Goal: Task Accomplishment & Management: Manage account settings

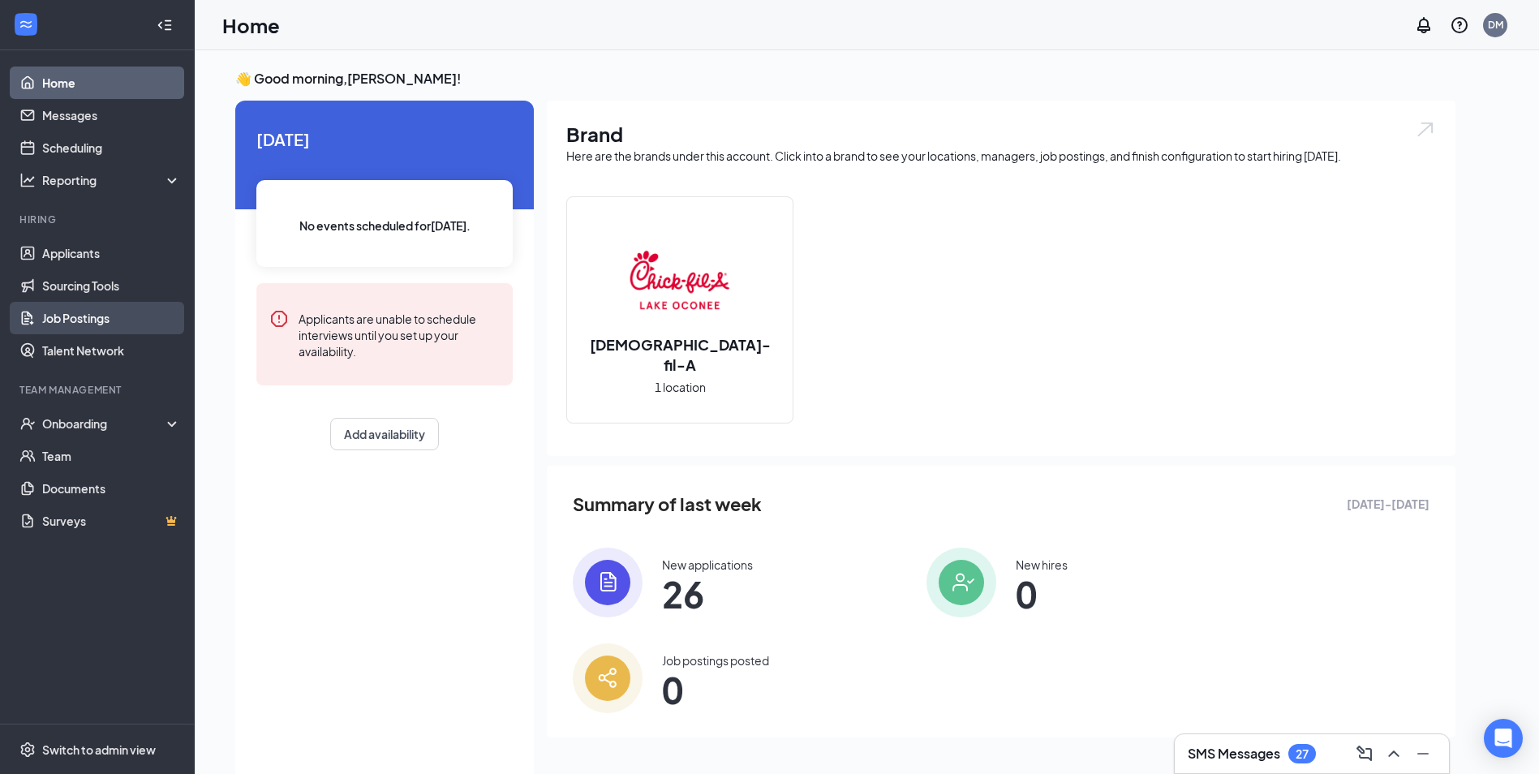
click at [106, 325] on link "Job Postings" at bounding box center [111, 318] width 139 height 32
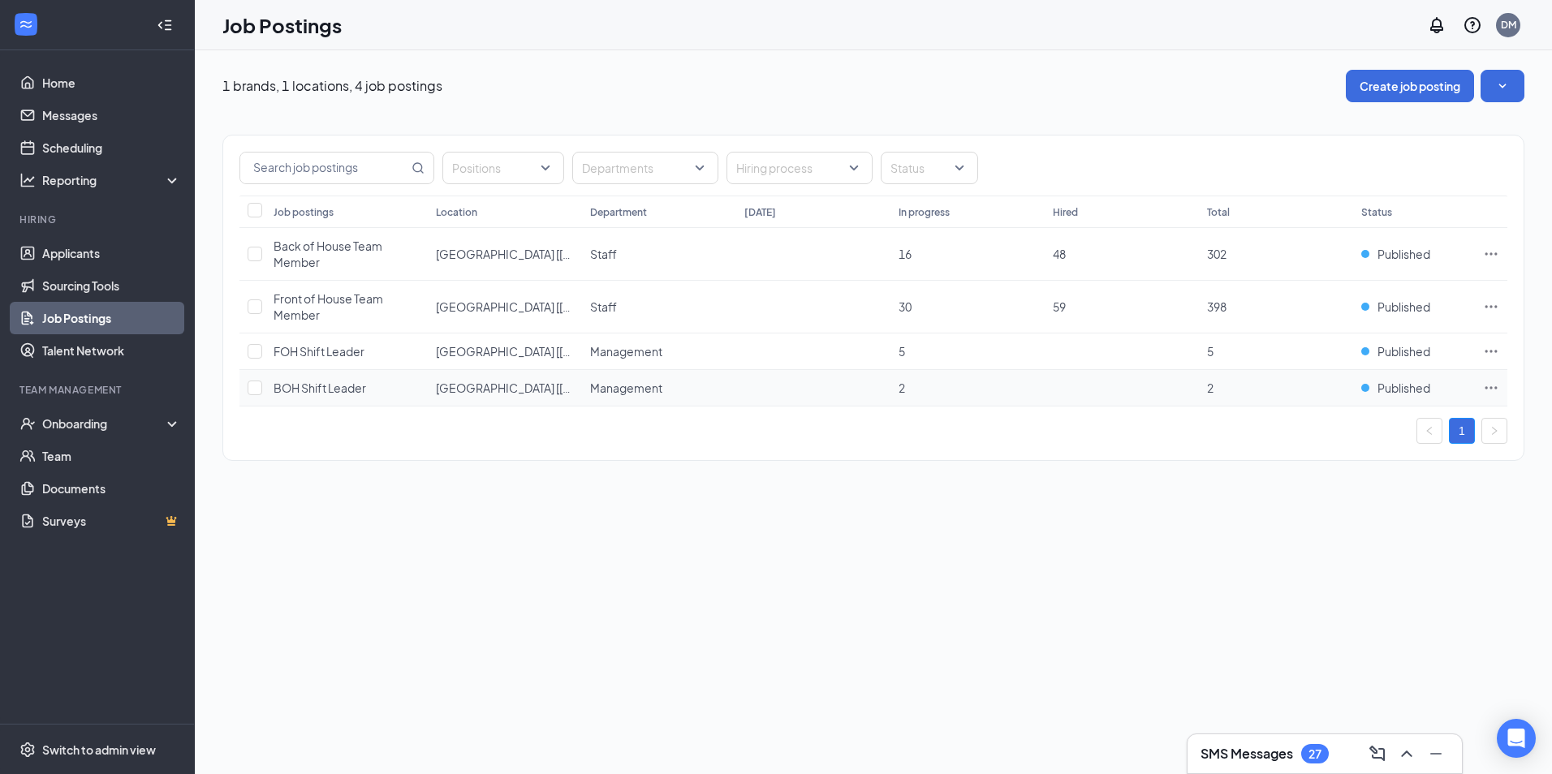
click at [355, 390] on span "BOH Shift Leader" at bounding box center [319, 388] width 93 height 15
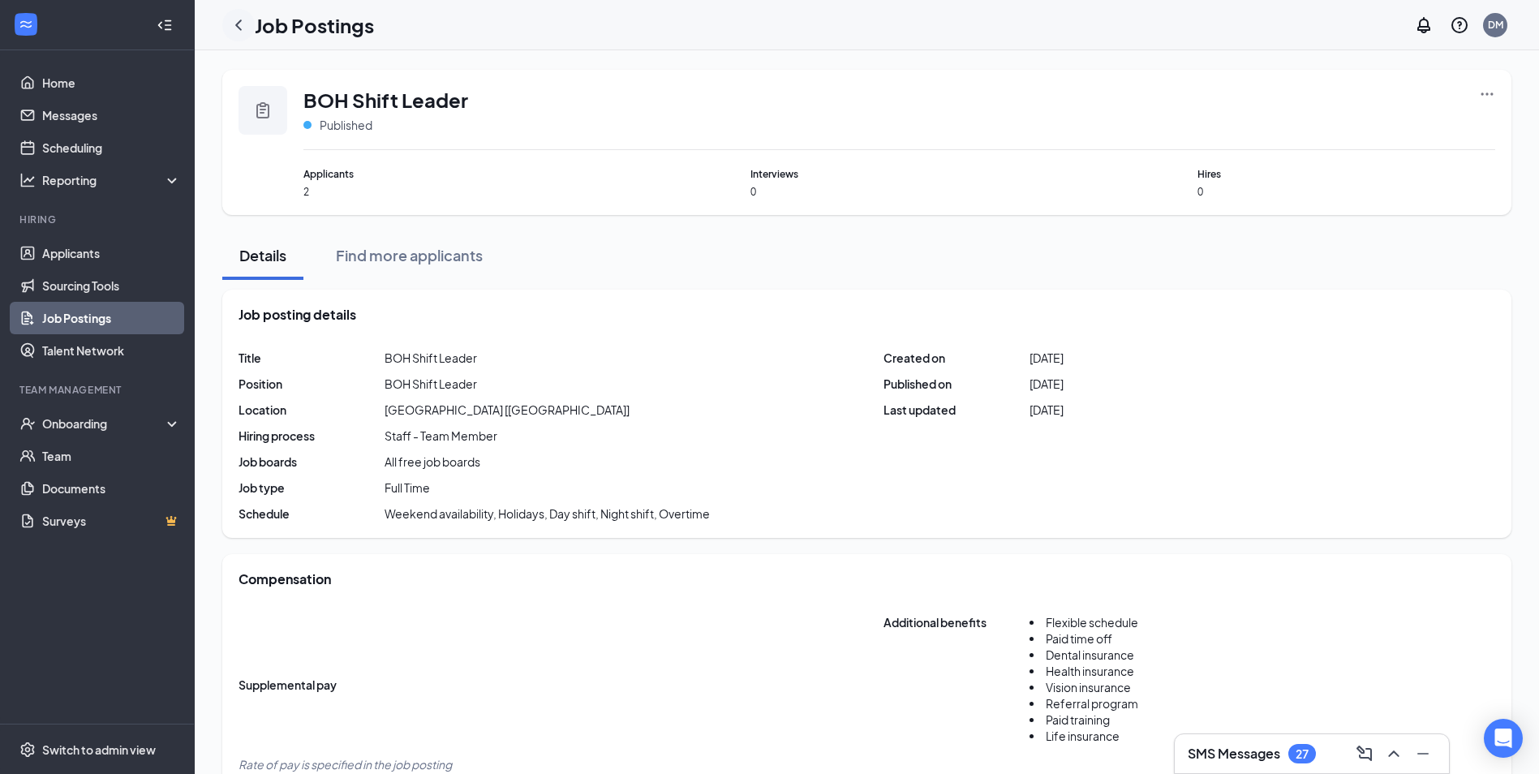
click at [235, 24] on icon "ChevronLeft" at bounding box center [238, 24] width 19 height 19
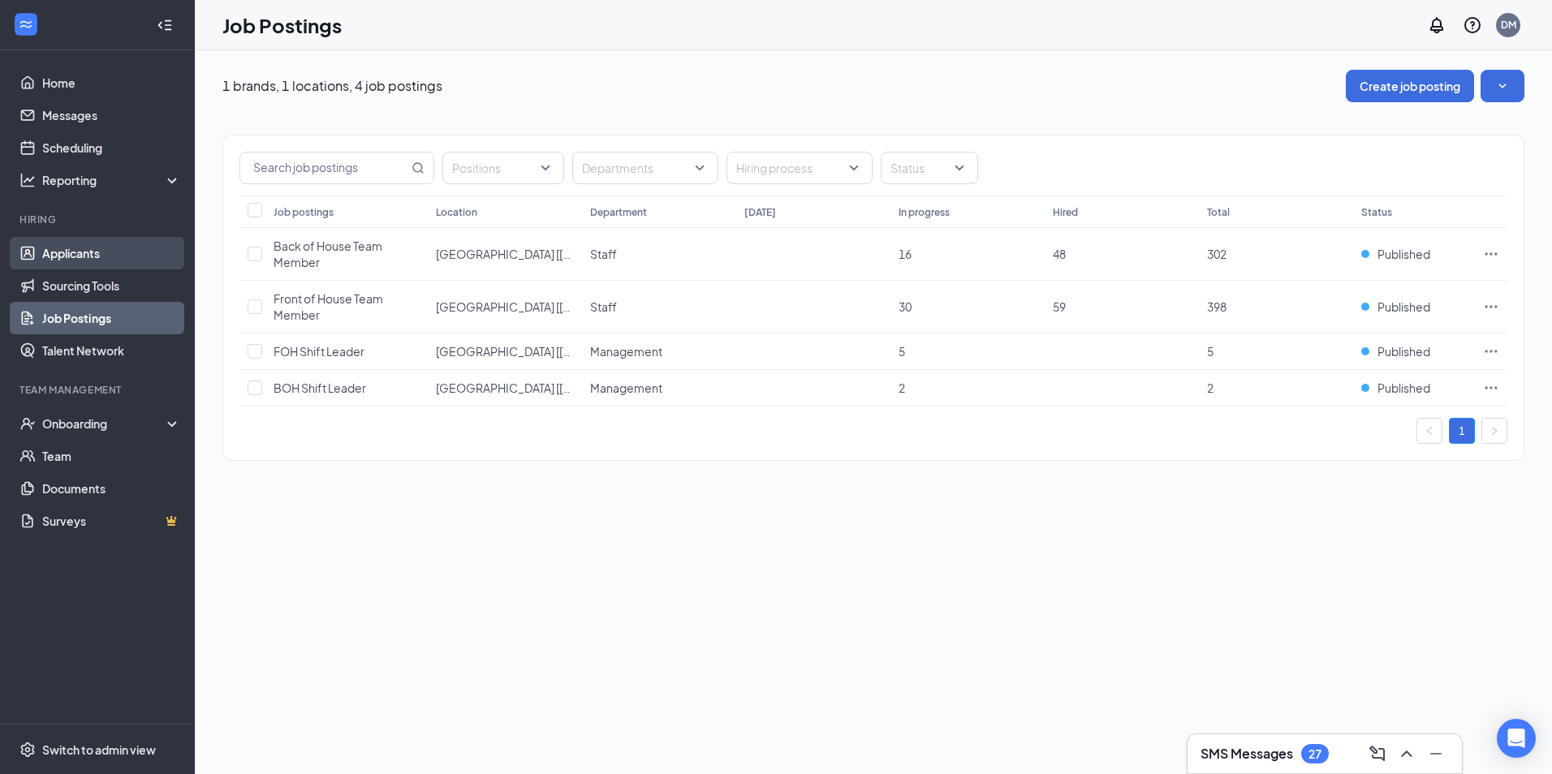
click at [88, 252] on link "Applicants" at bounding box center [111, 253] width 139 height 32
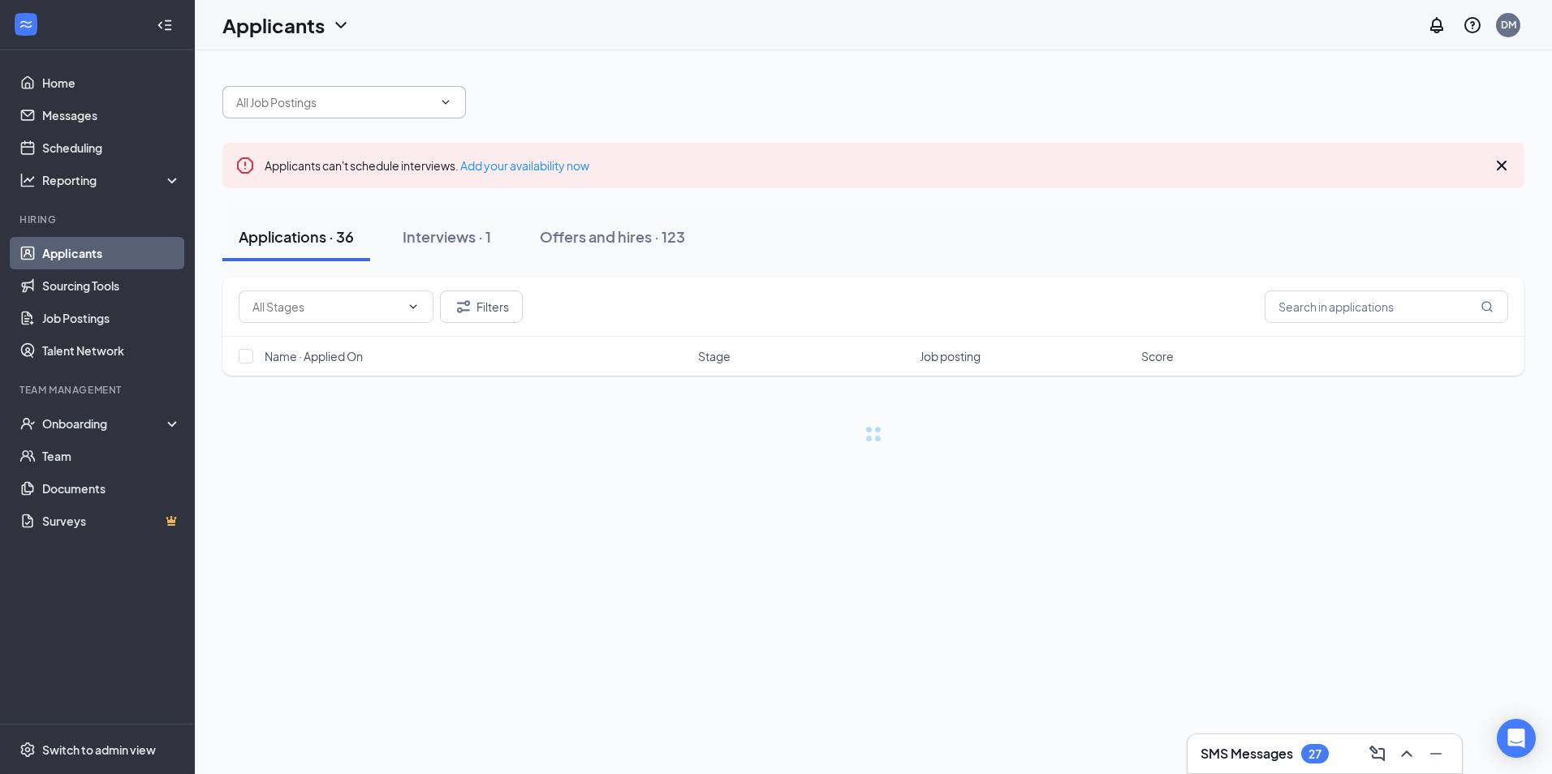
click at [446, 94] on span at bounding box center [343, 102] width 243 height 32
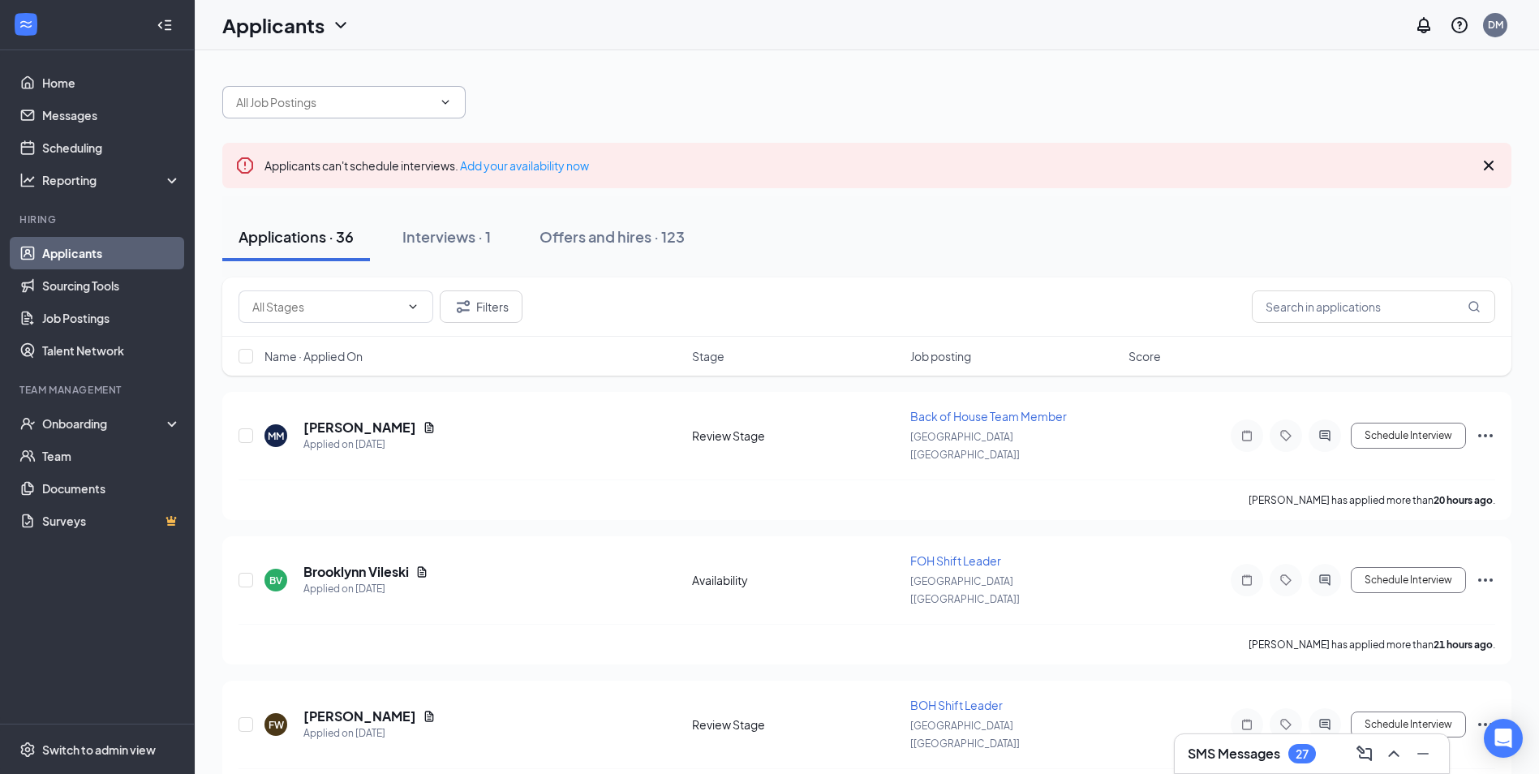
click at [381, 101] on input "text" at bounding box center [334, 102] width 196 height 18
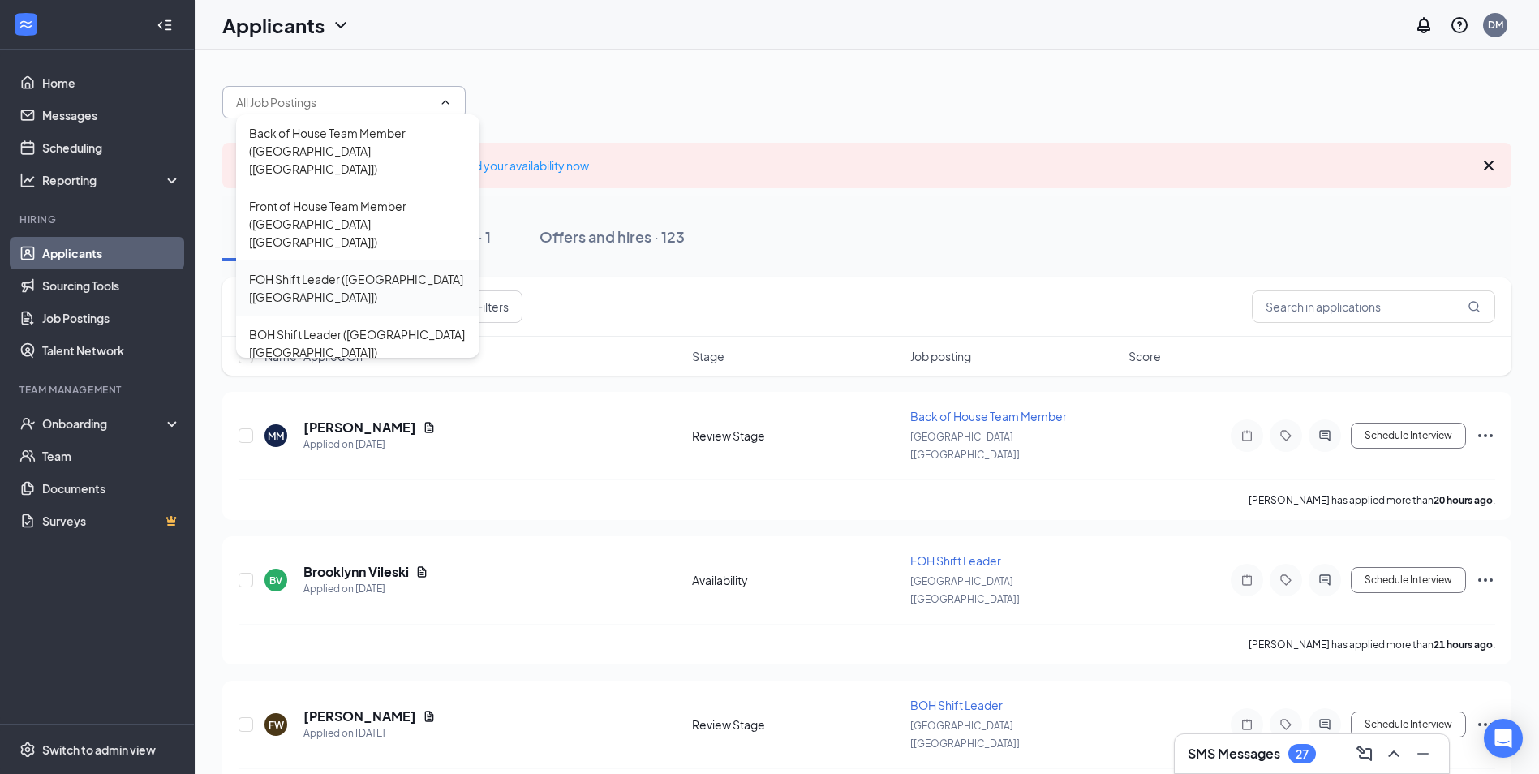
click at [370, 270] on div "FOH Shift Leader ([GEOGRAPHIC_DATA] [[GEOGRAPHIC_DATA]])" at bounding box center [357, 288] width 217 height 36
type input "FOH Shift Leader ([GEOGRAPHIC_DATA] [[GEOGRAPHIC_DATA]])"
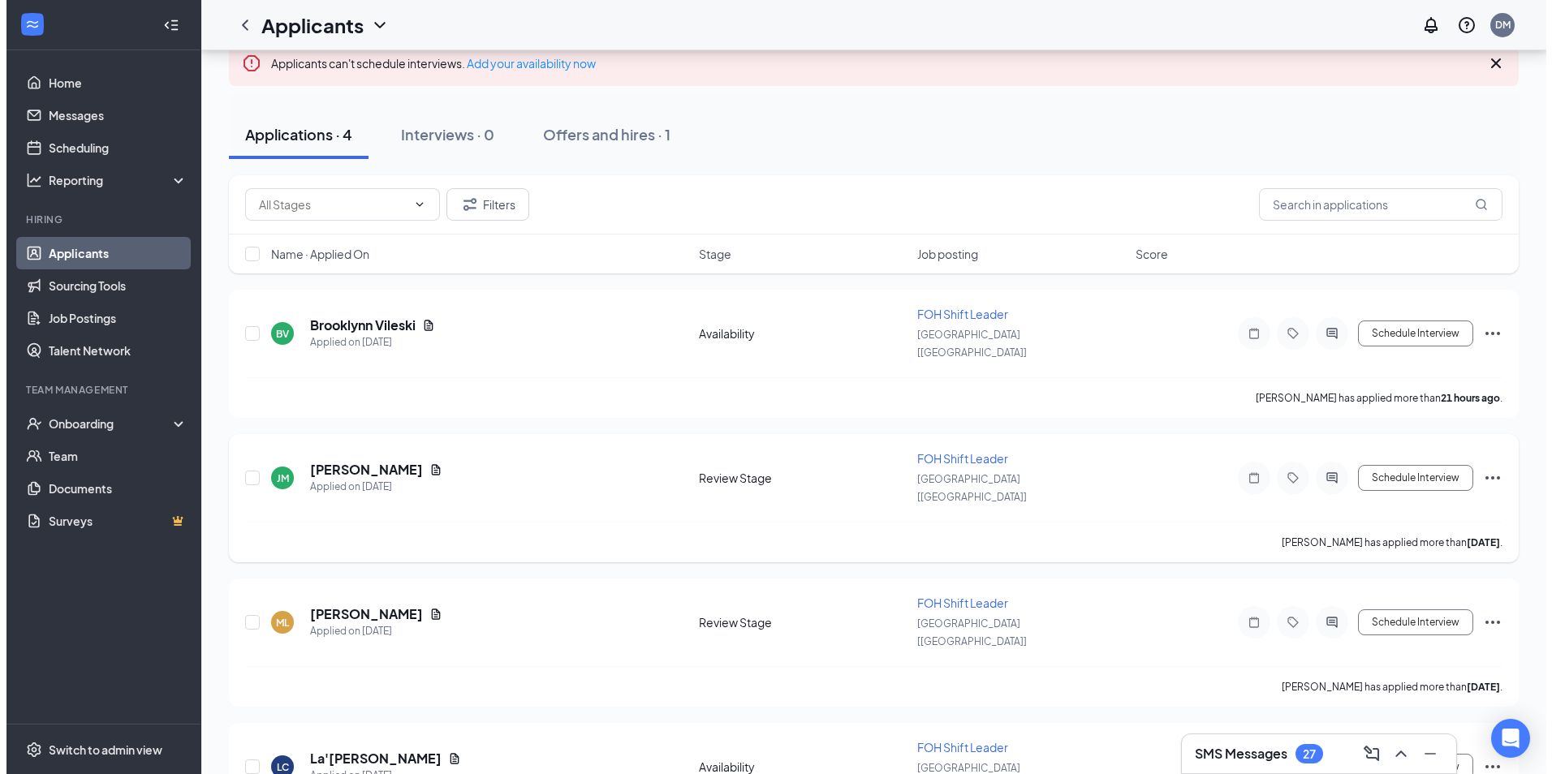
scroll to position [160, 0]
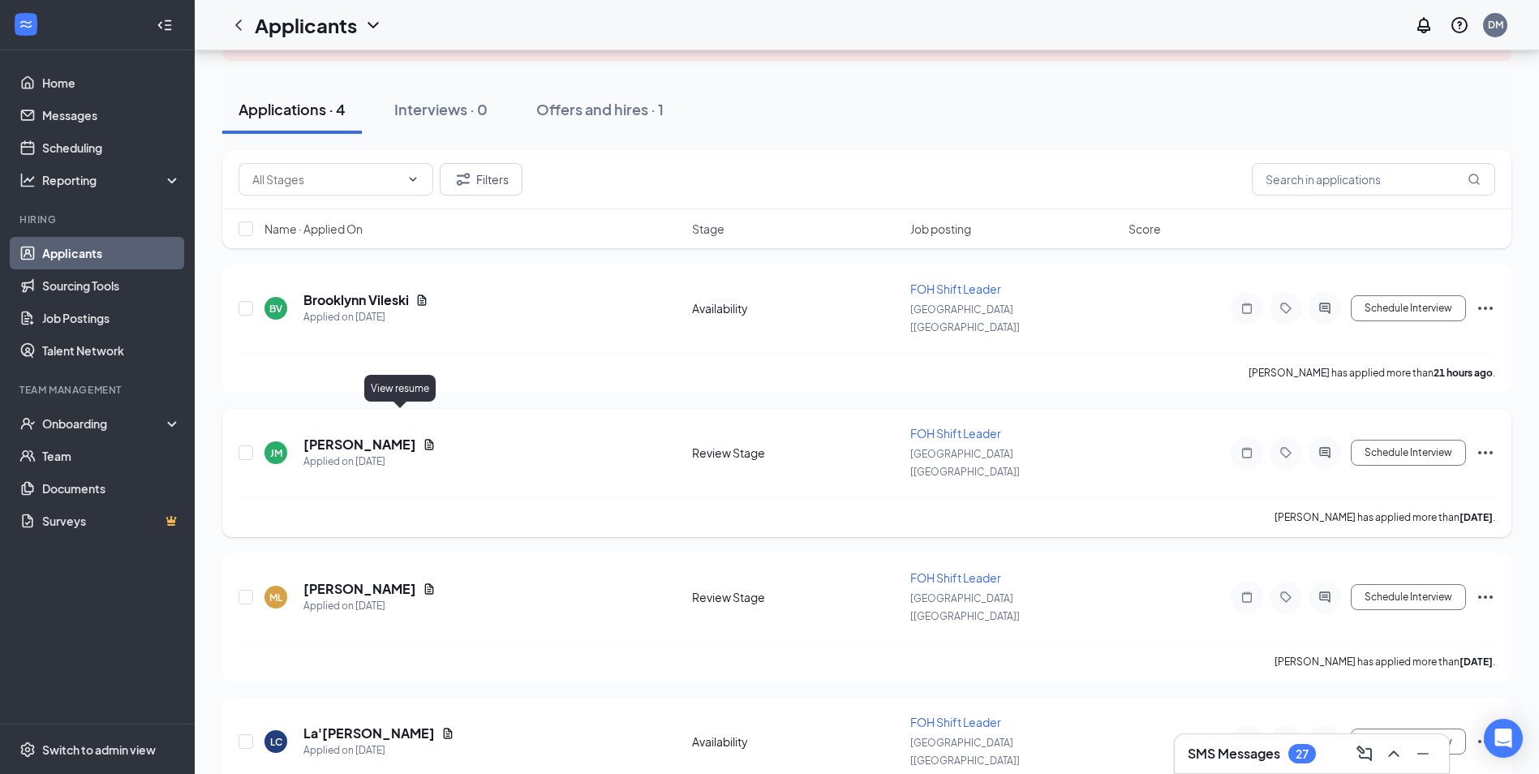
click at [423, 438] on icon "Document" at bounding box center [429, 444] width 13 height 13
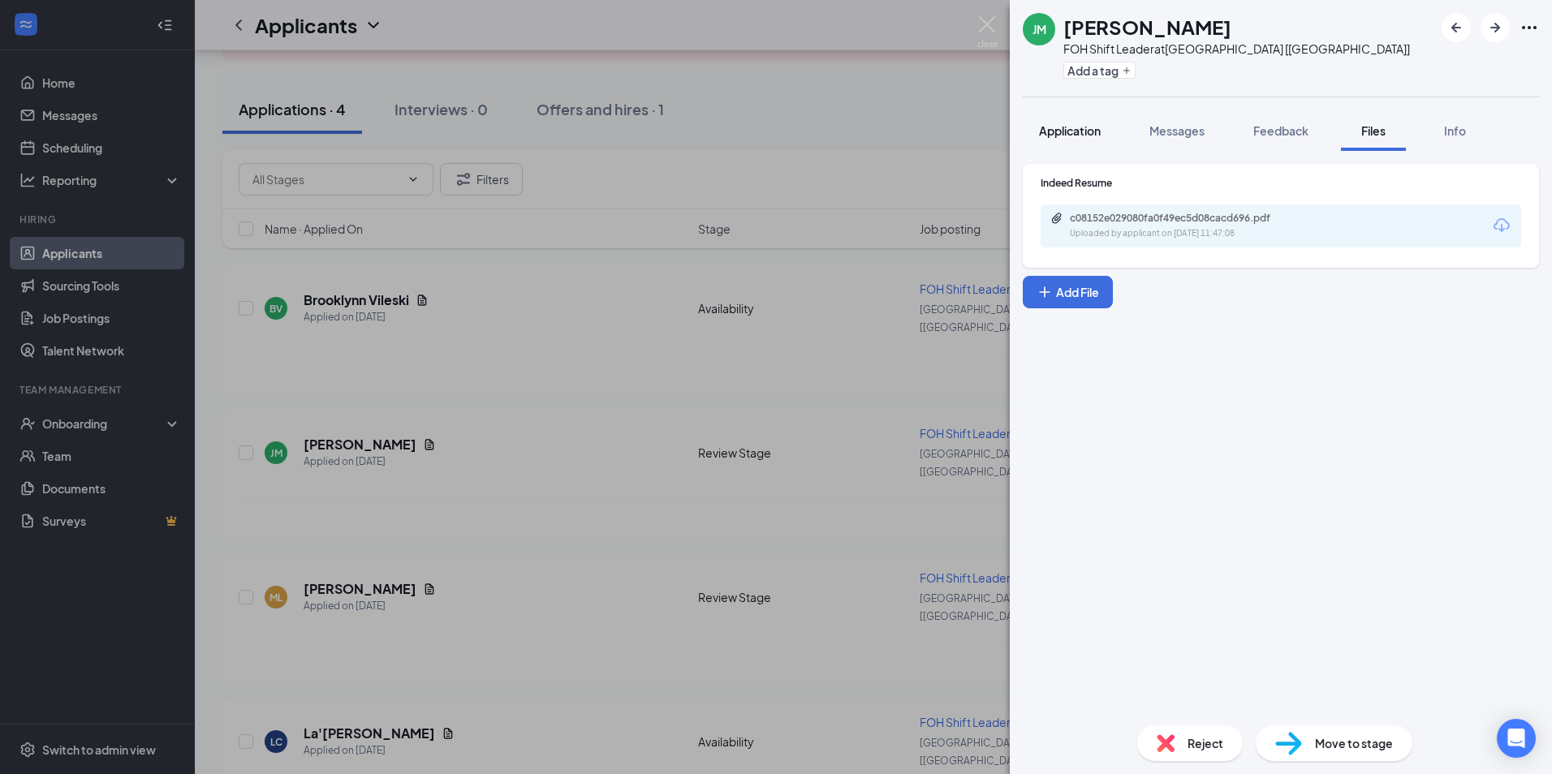
click at [1085, 132] on span "Application" at bounding box center [1070, 130] width 62 height 15
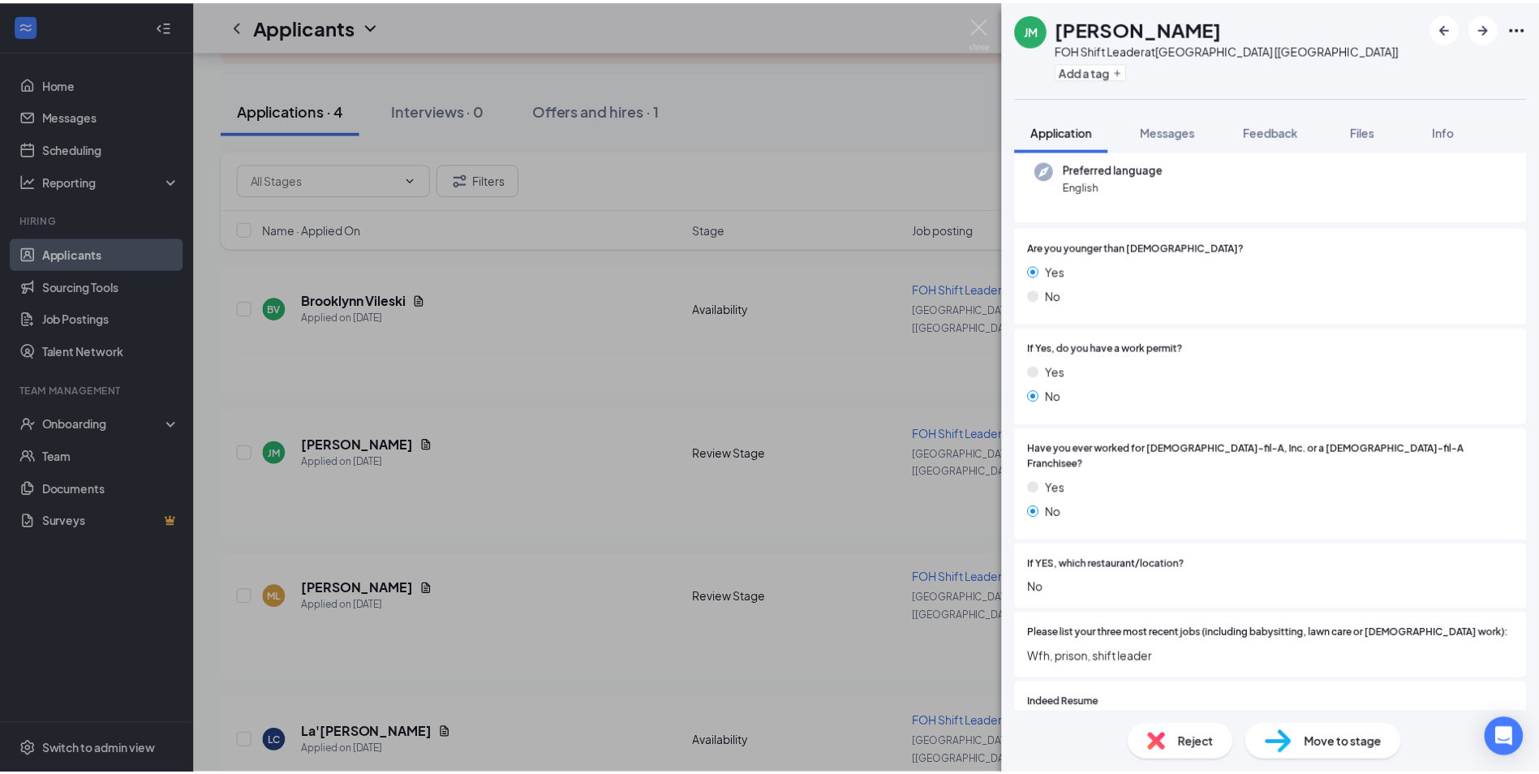
scroll to position [568, 0]
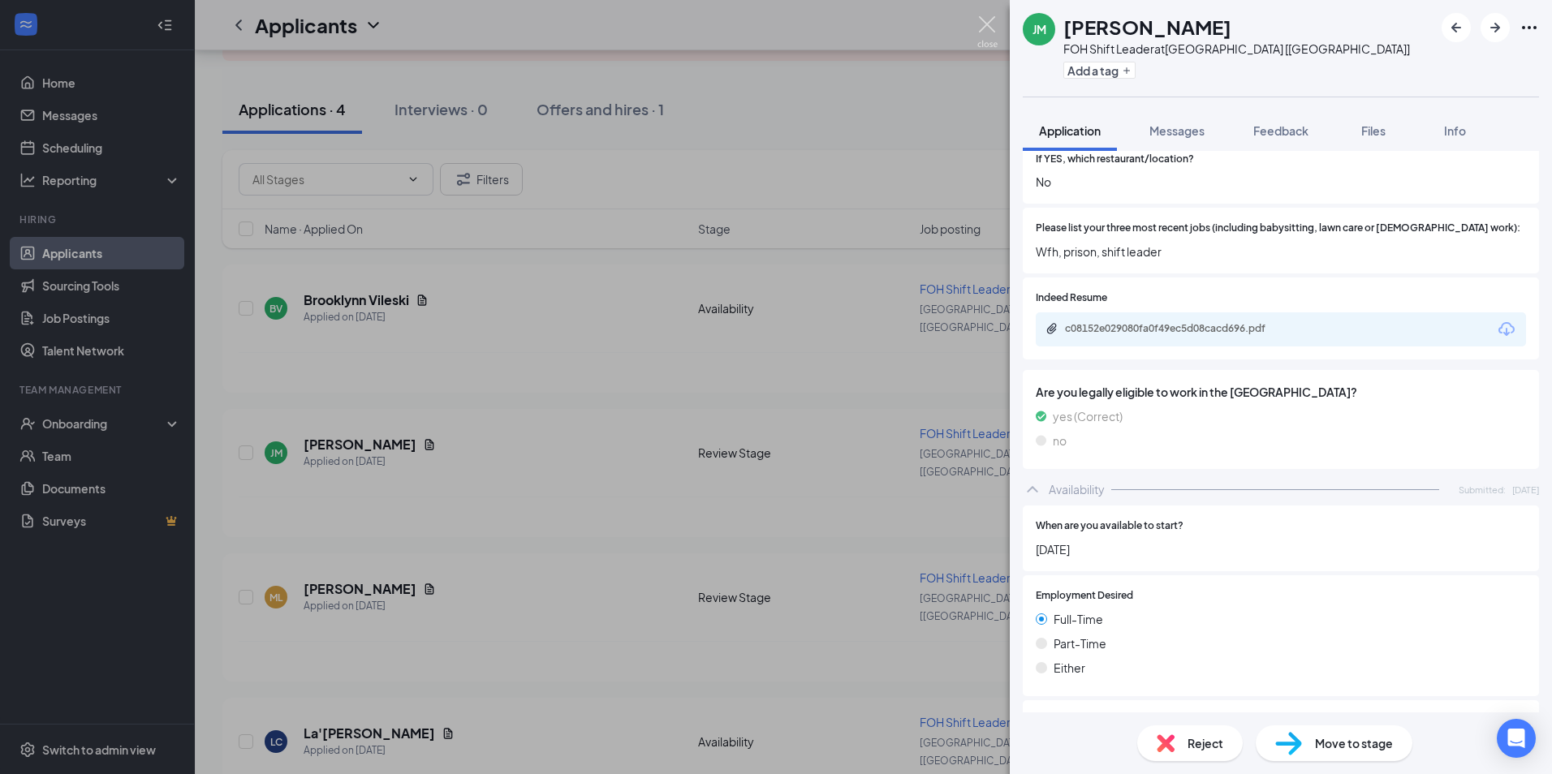
click at [992, 27] on img at bounding box center [987, 32] width 20 height 32
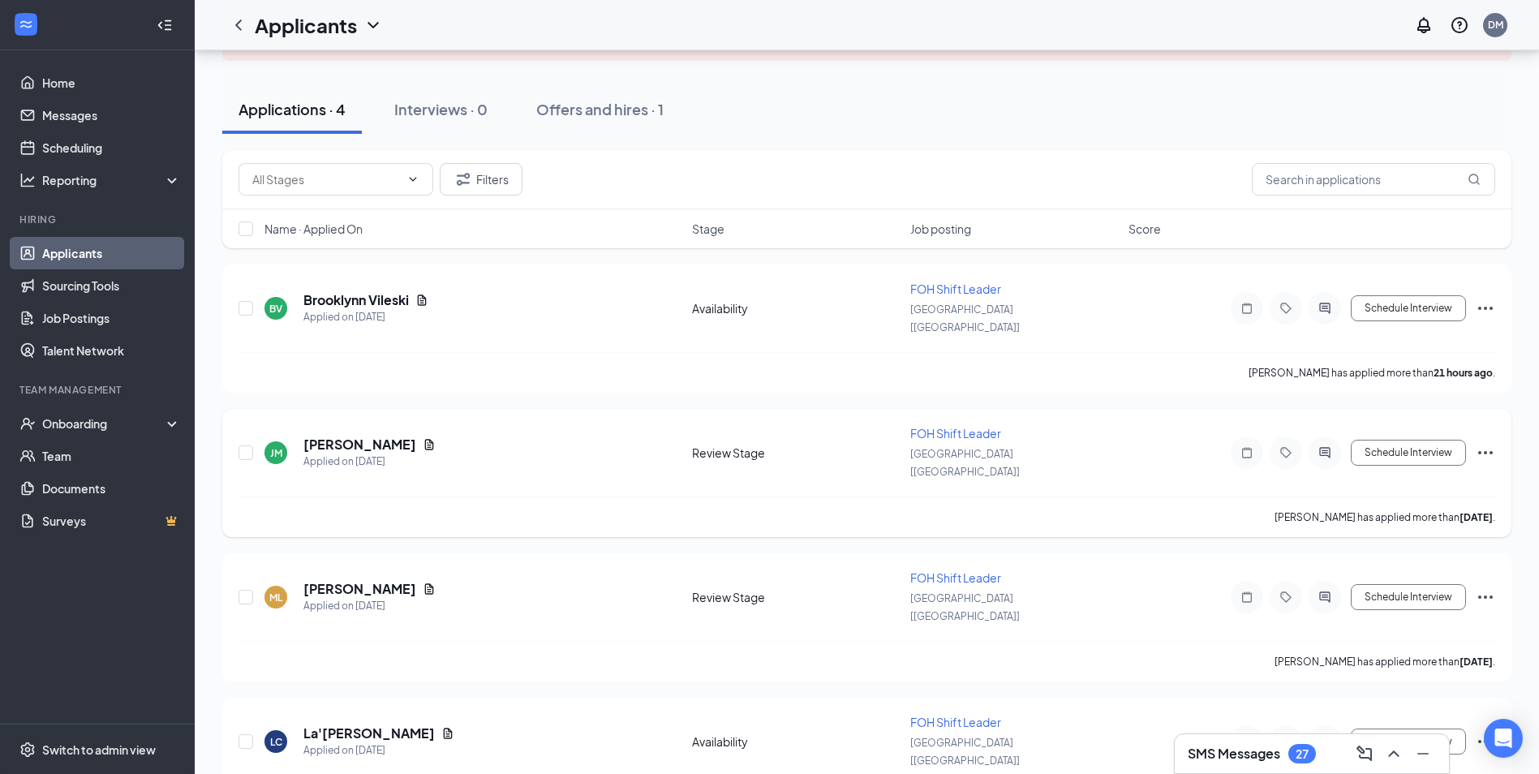
click at [1491, 451] on icon "Ellipses" at bounding box center [1486, 452] width 15 height 3
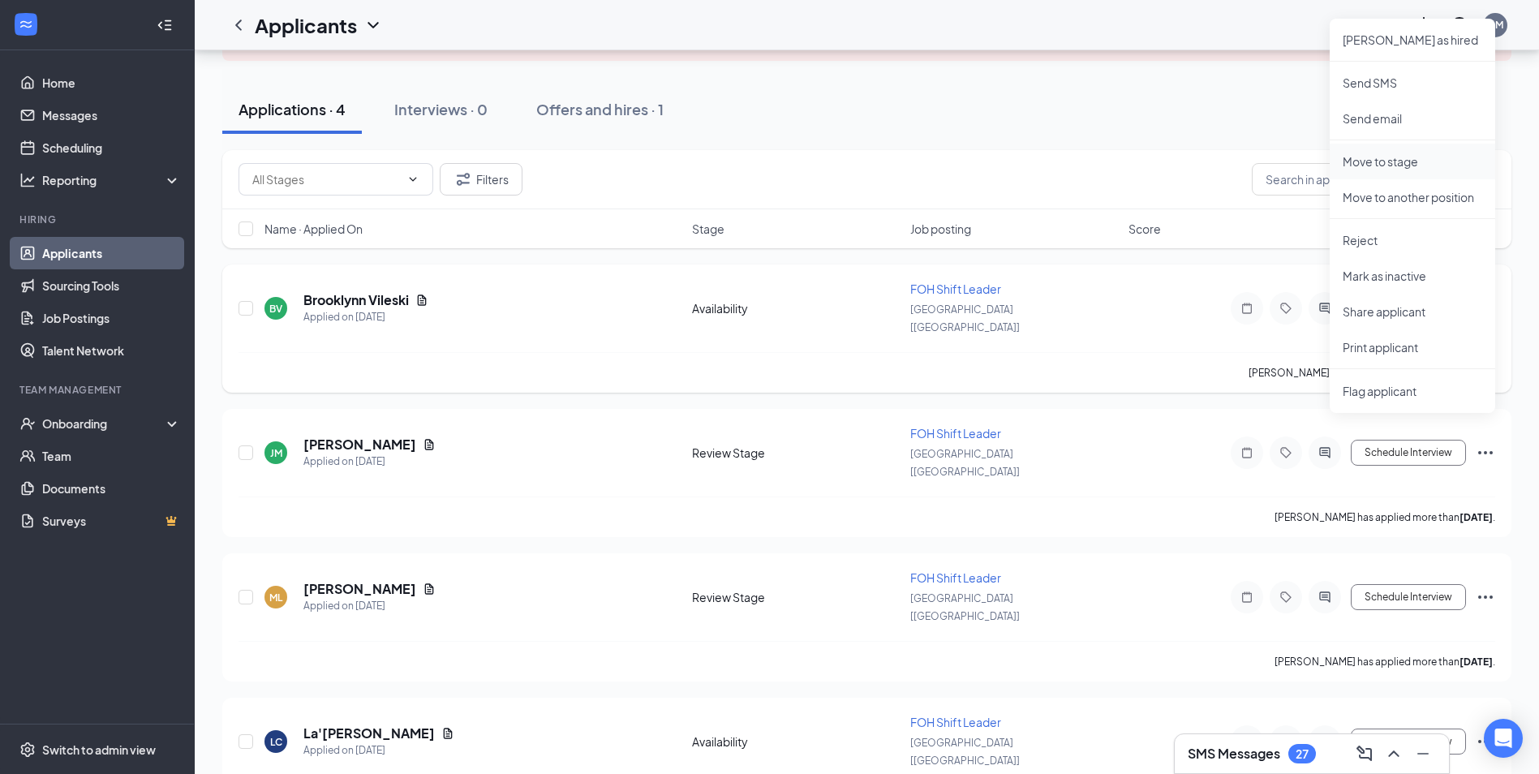
click at [1419, 161] on p "Move to stage" at bounding box center [1413, 161] width 140 height 16
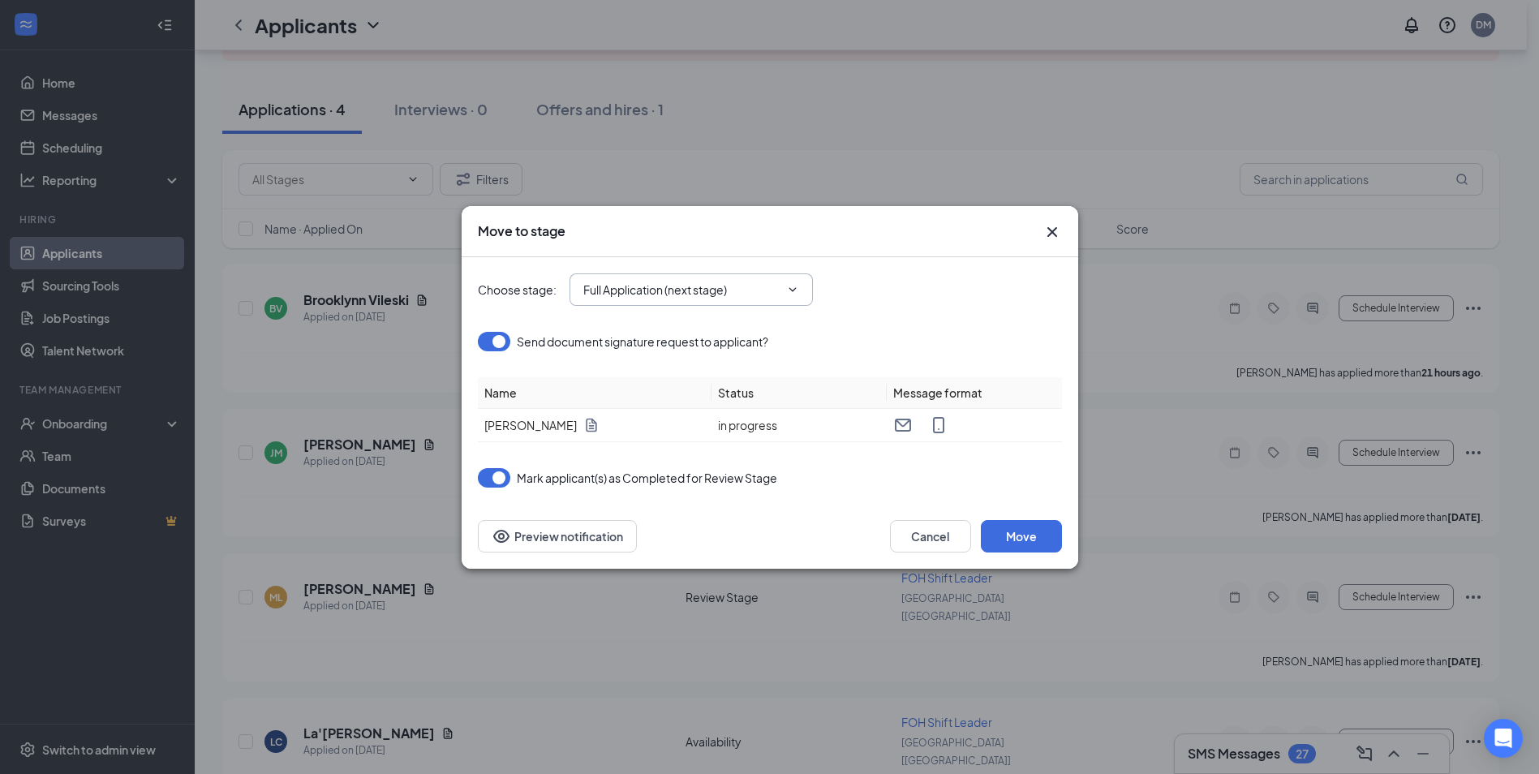
click at [698, 303] on span "Full Application (next stage)" at bounding box center [691, 289] width 243 height 32
click at [919, 305] on div "Choose stage : Full Application (next stage)" at bounding box center [770, 289] width 584 height 32
click at [1023, 538] on button "Move" at bounding box center [1021, 536] width 81 height 32
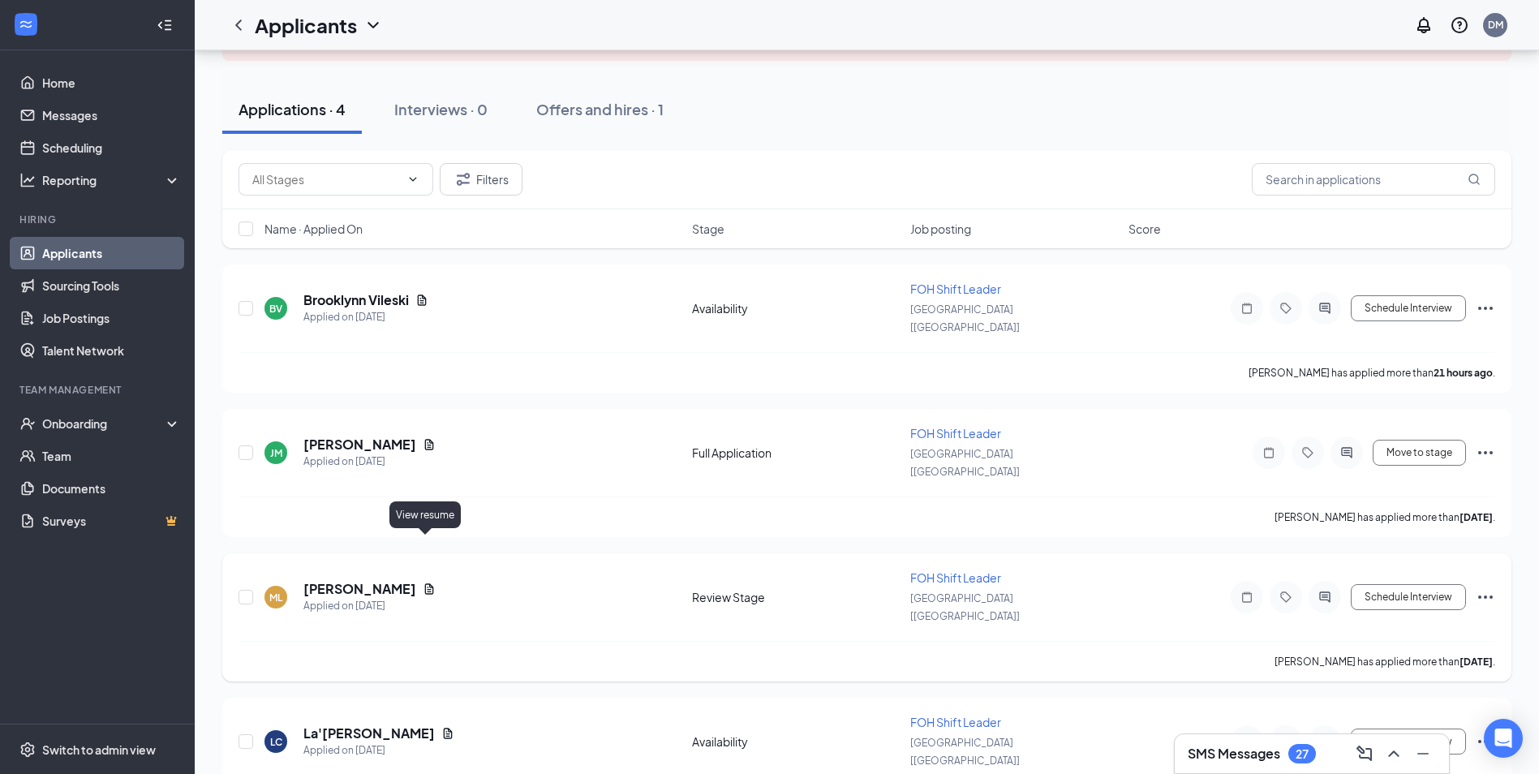
click at [426, 583] on icon "Document" at bounding box center [429, 588] width 9 height 11
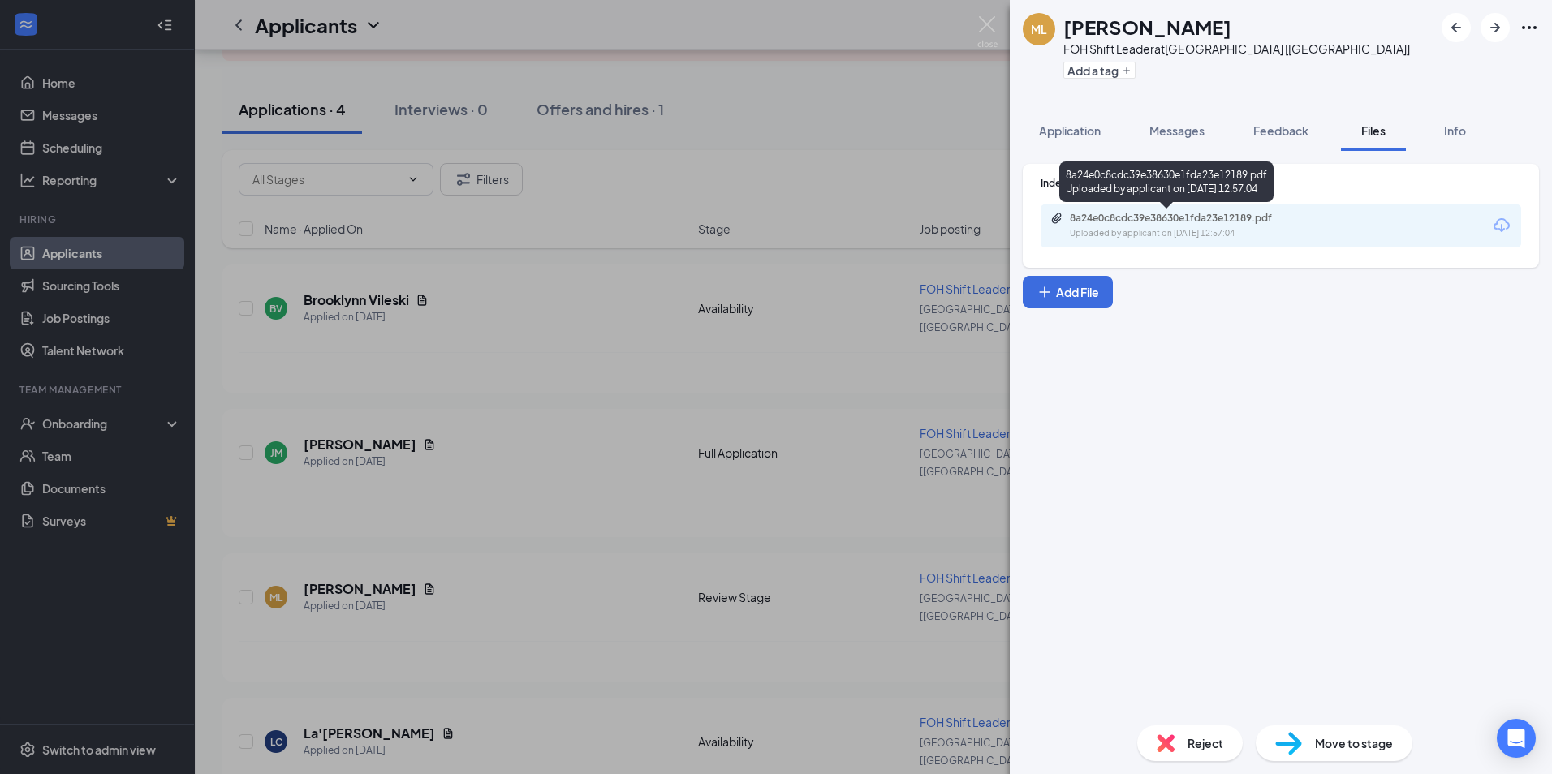
click at [1149, 228] on div "Uploaded by applicant on [DATE] 12:57:04" at bounding box center [1191, 233] width 243 height 13
click at [740, 420] on div "ML [PERSON_NAME] FOH Shift Leader at [GEOGRAPHIC_DATA] [[GEOGRAPHIC_DATA]] Add …" at bounding box center [776, 387] width 1552 height 774
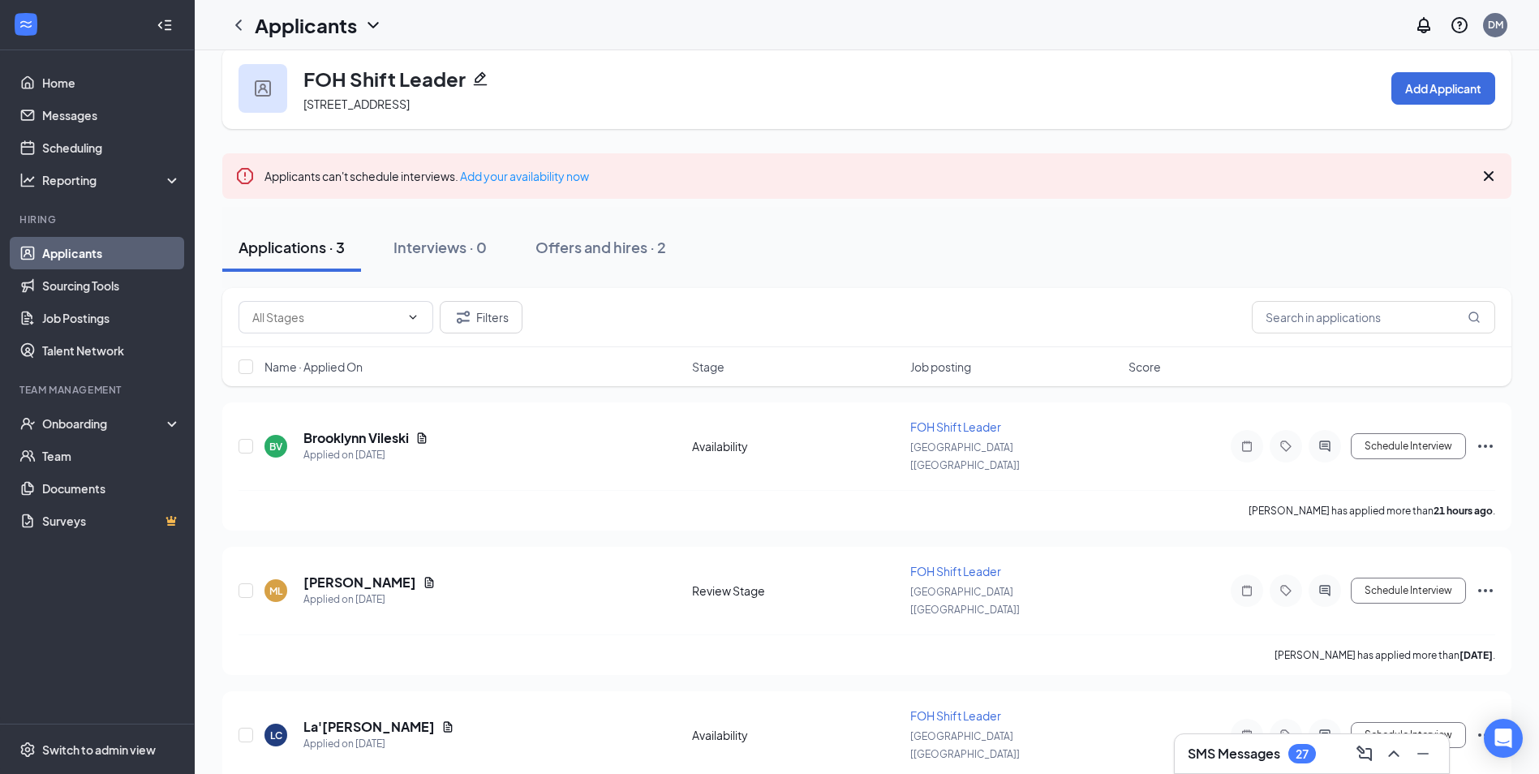
scroll to position [33, 0]
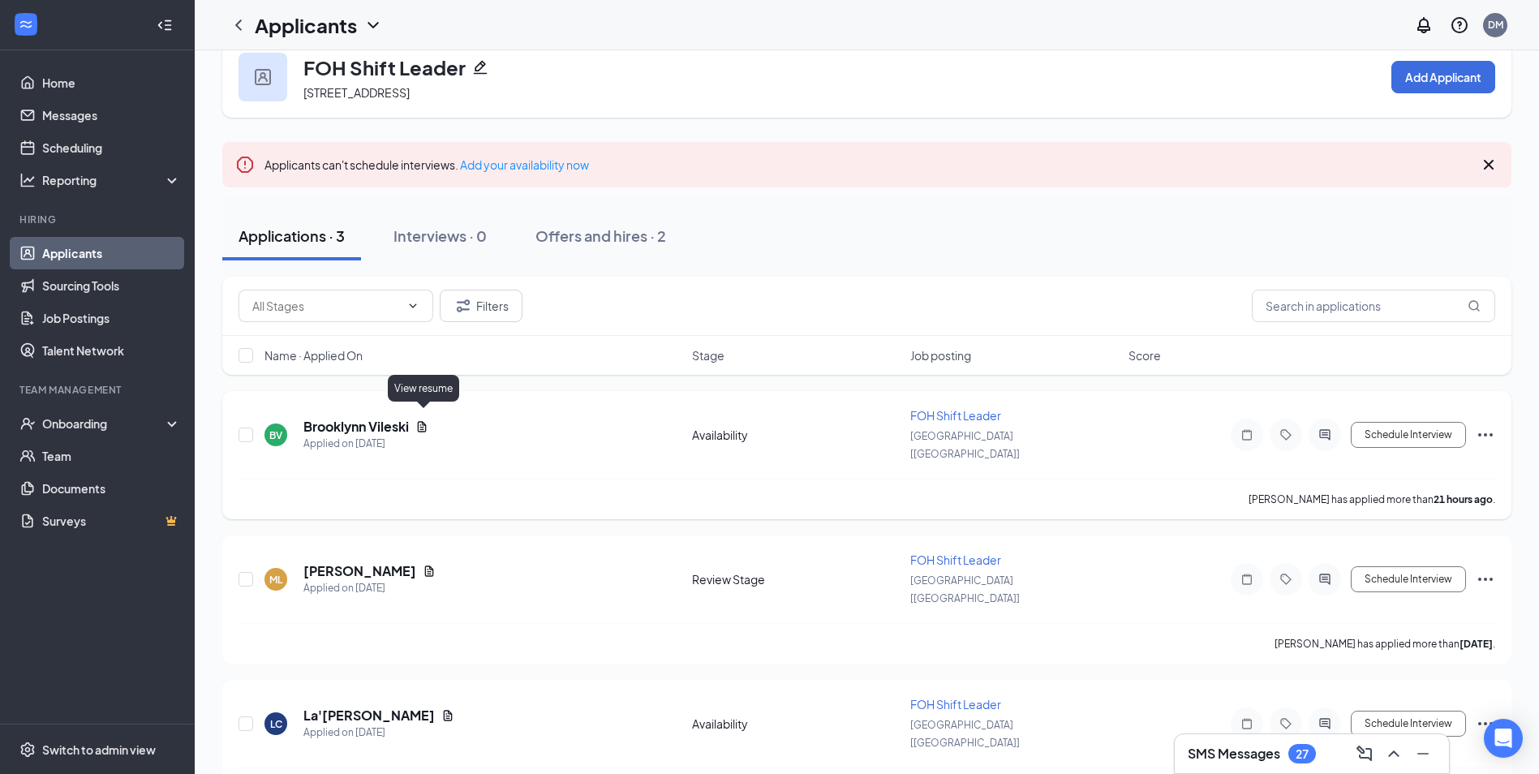
click at [420, 421] on icon "Document" at bounding box center [422, 426] width 9 height 11
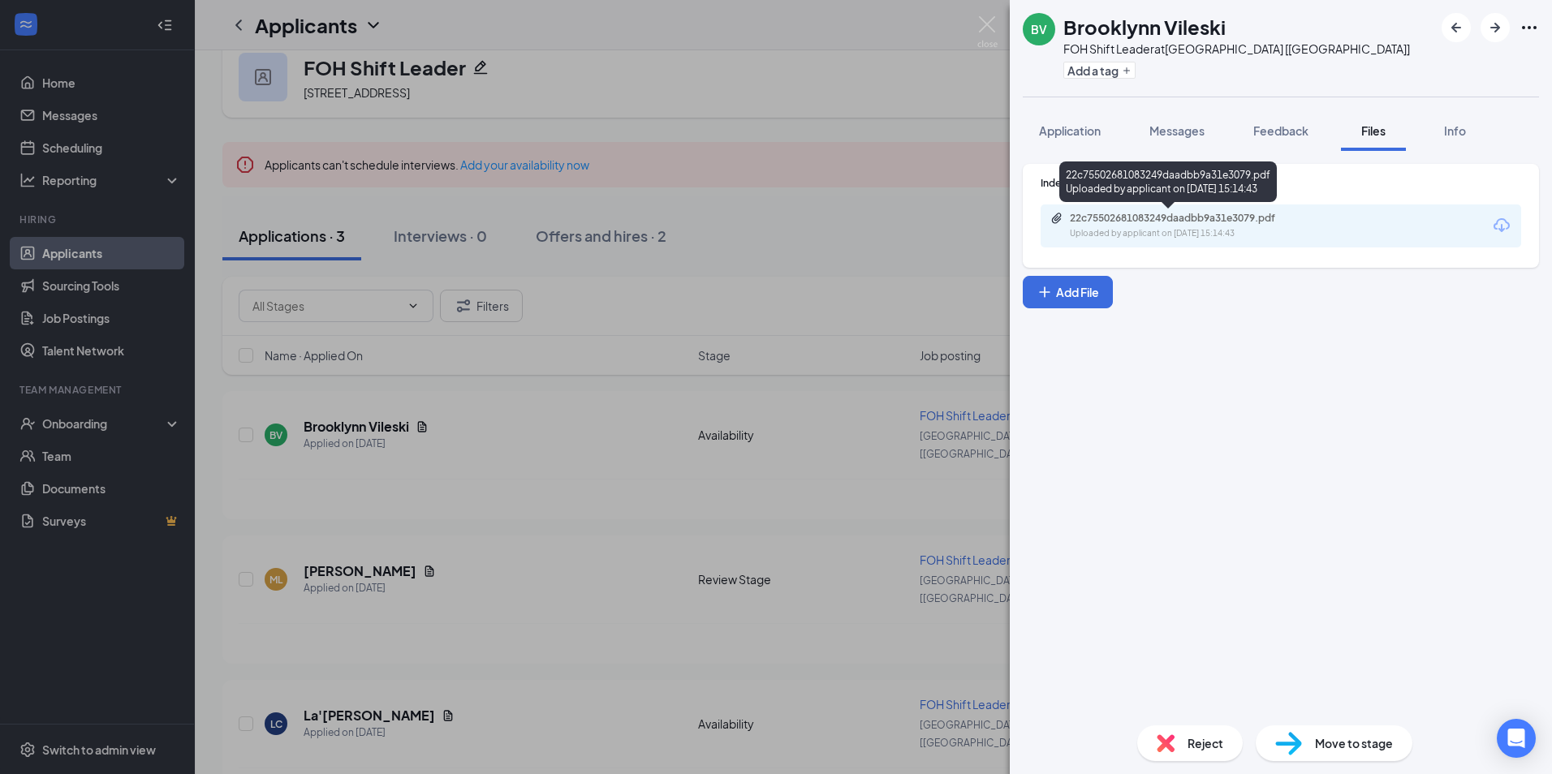
click at [1098, 230] on div "Uploaded by applicant on [DATE] 15:14:43" at bounding box center [1191, 233] width 243 height 13
click at [880, 148] on div "BV Brooklynn Vileski FOH Shift Leader at [GEOGRAPHIC_DATA] [[GEOGRAPHIC_DATA]] …" at bounding box center [776, 387] width 1552 height 774
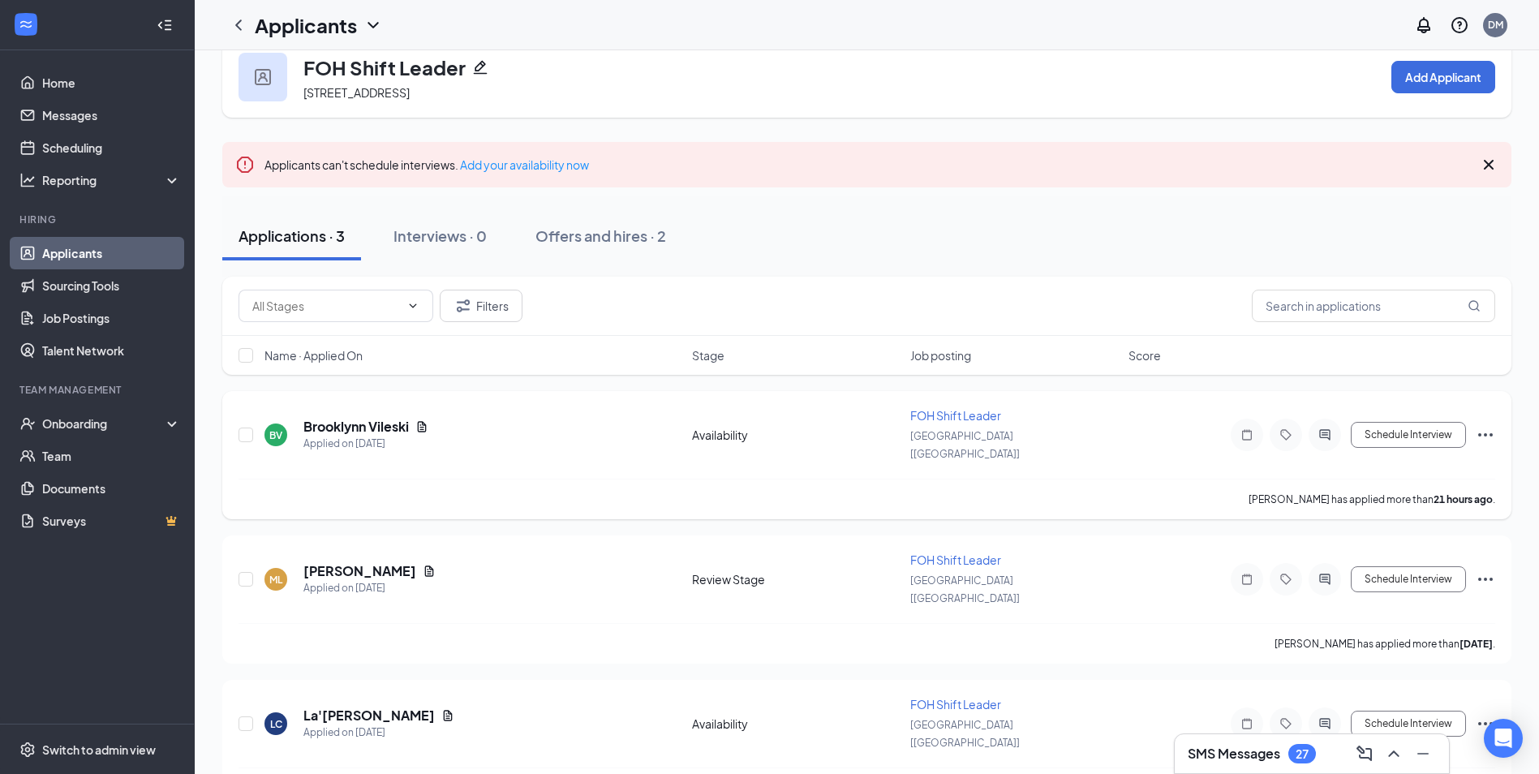
click at [1491, 433] on icon "Ellipses" at bounding box center [1486, 434] width 15 height 3
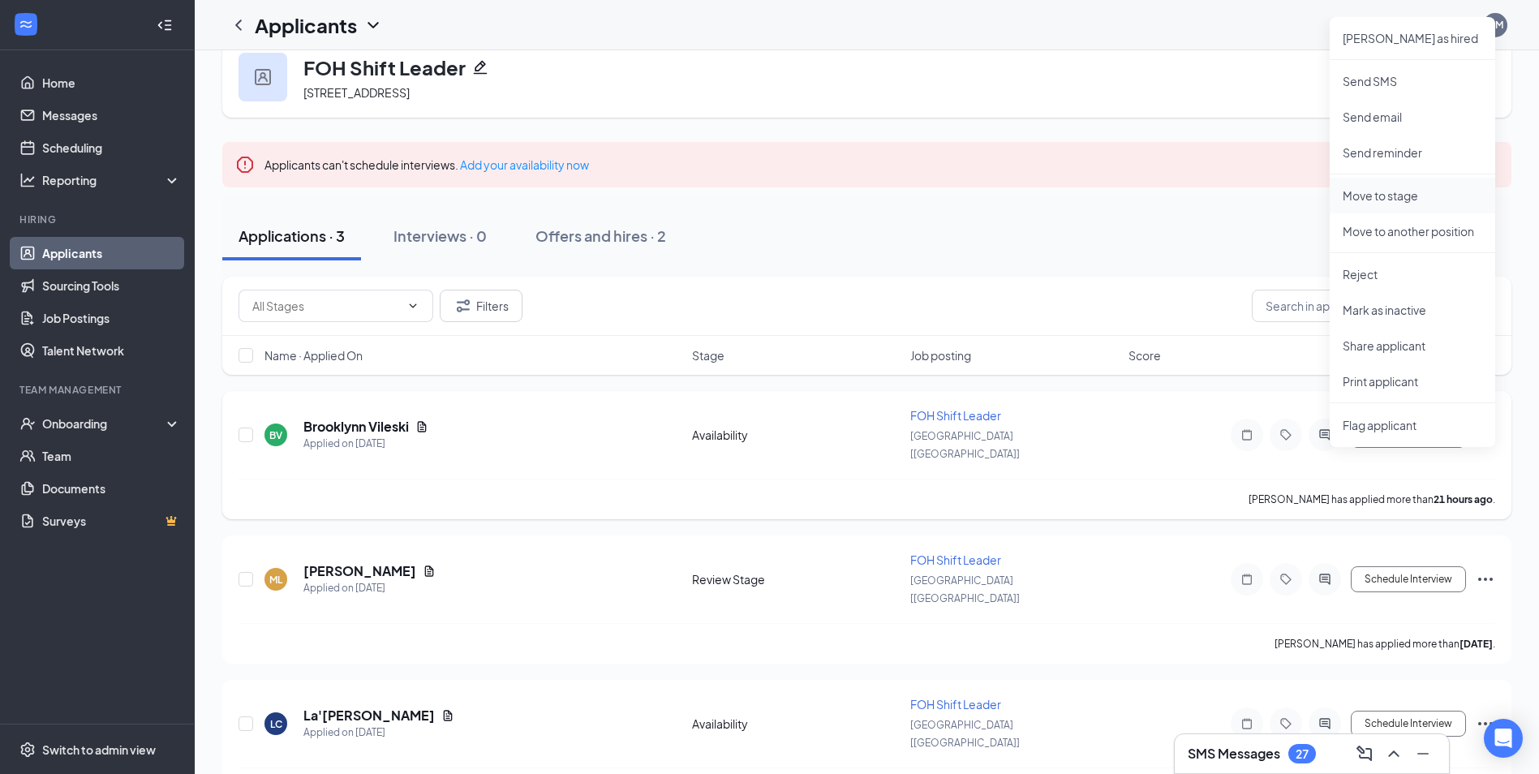
click at [1397, 192] on p "Move to stage" at bounding box center [1413, 195] width 140 height 16
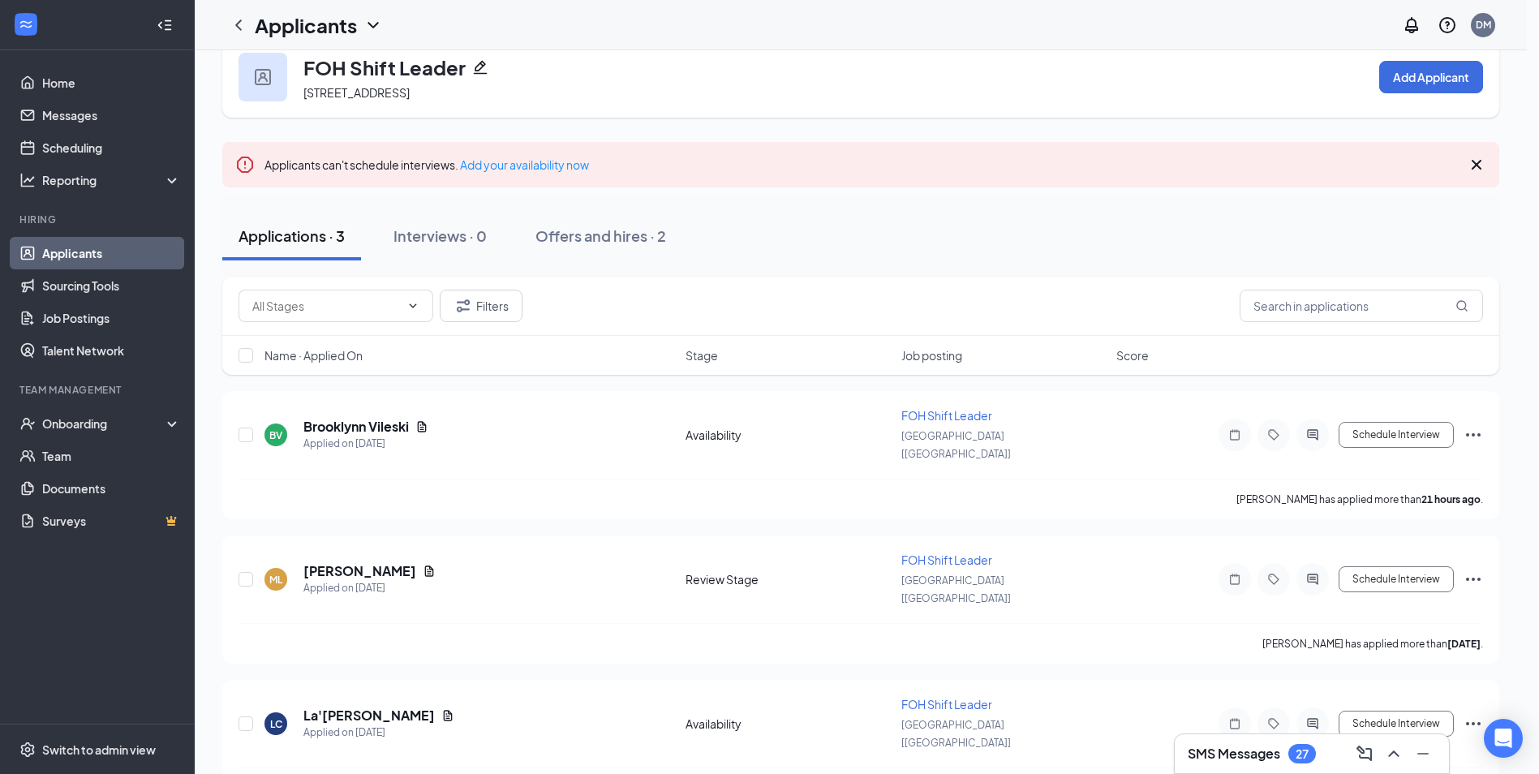
type input "Review Stage (next stage)"
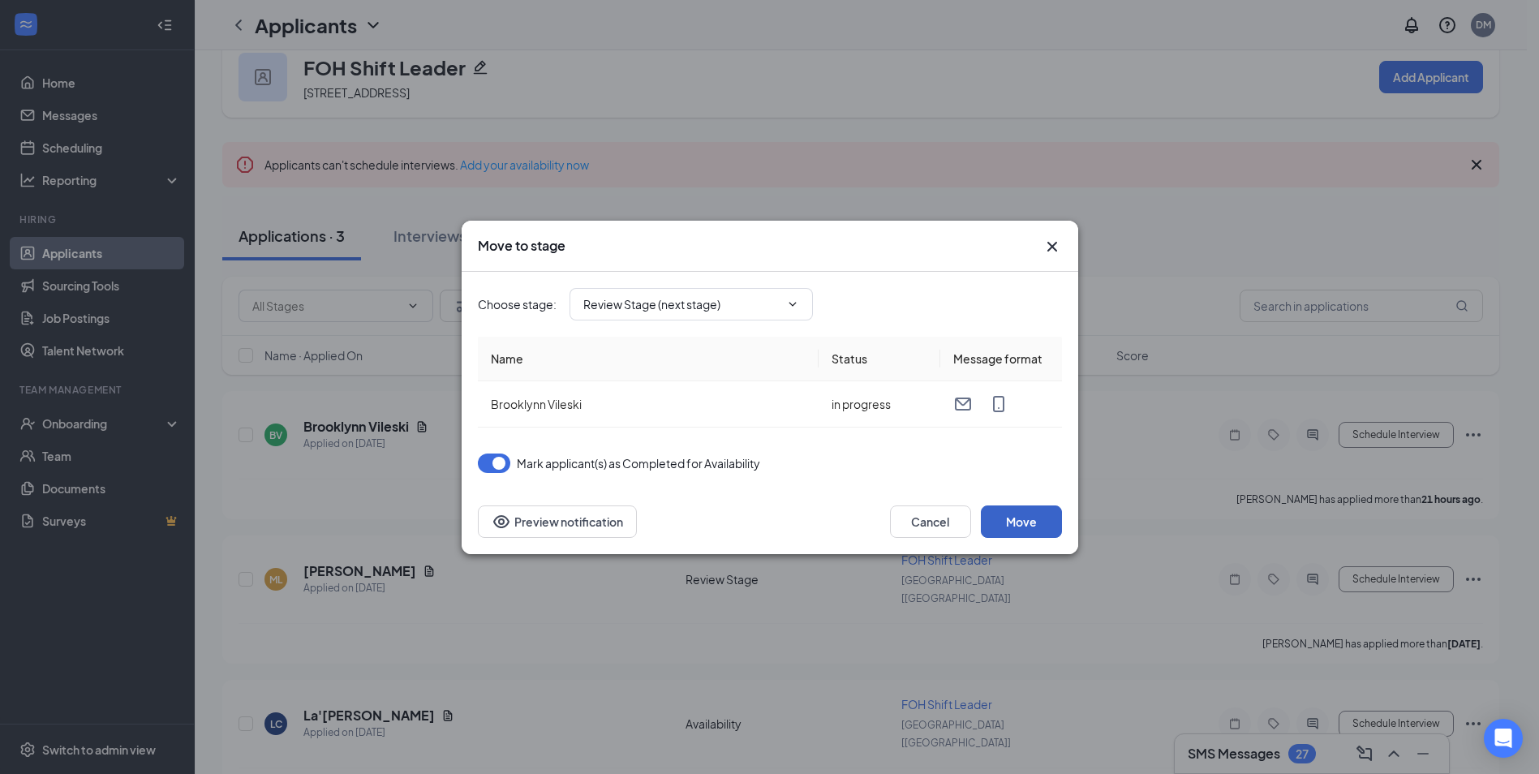
click at [1015, 516] on button "Move" at bounding box center [1021, 522] width 81 height 32
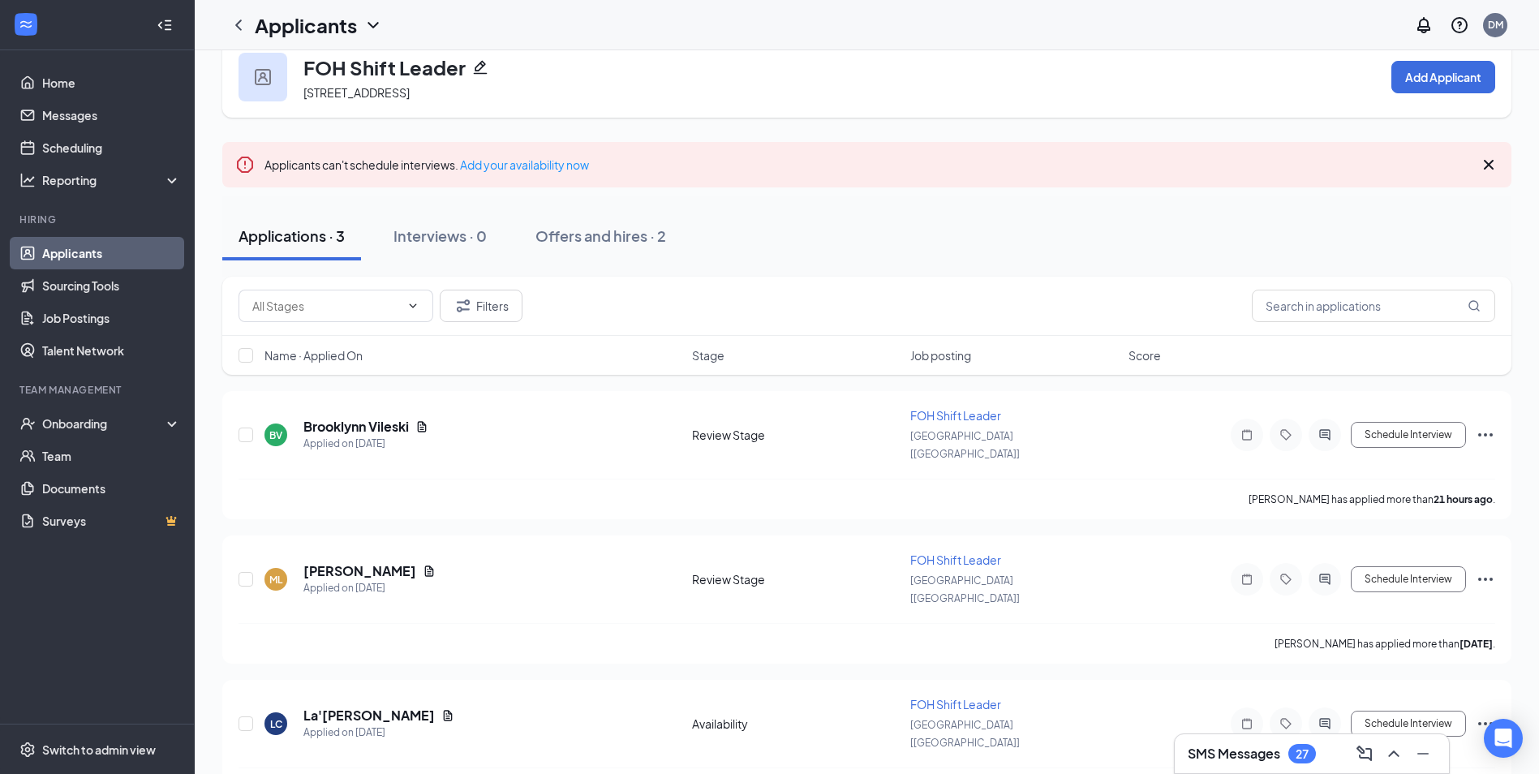
click at [1281, 760] on h3 "SMS Messages" at bounding box center [1234, 754] width 93 height 18
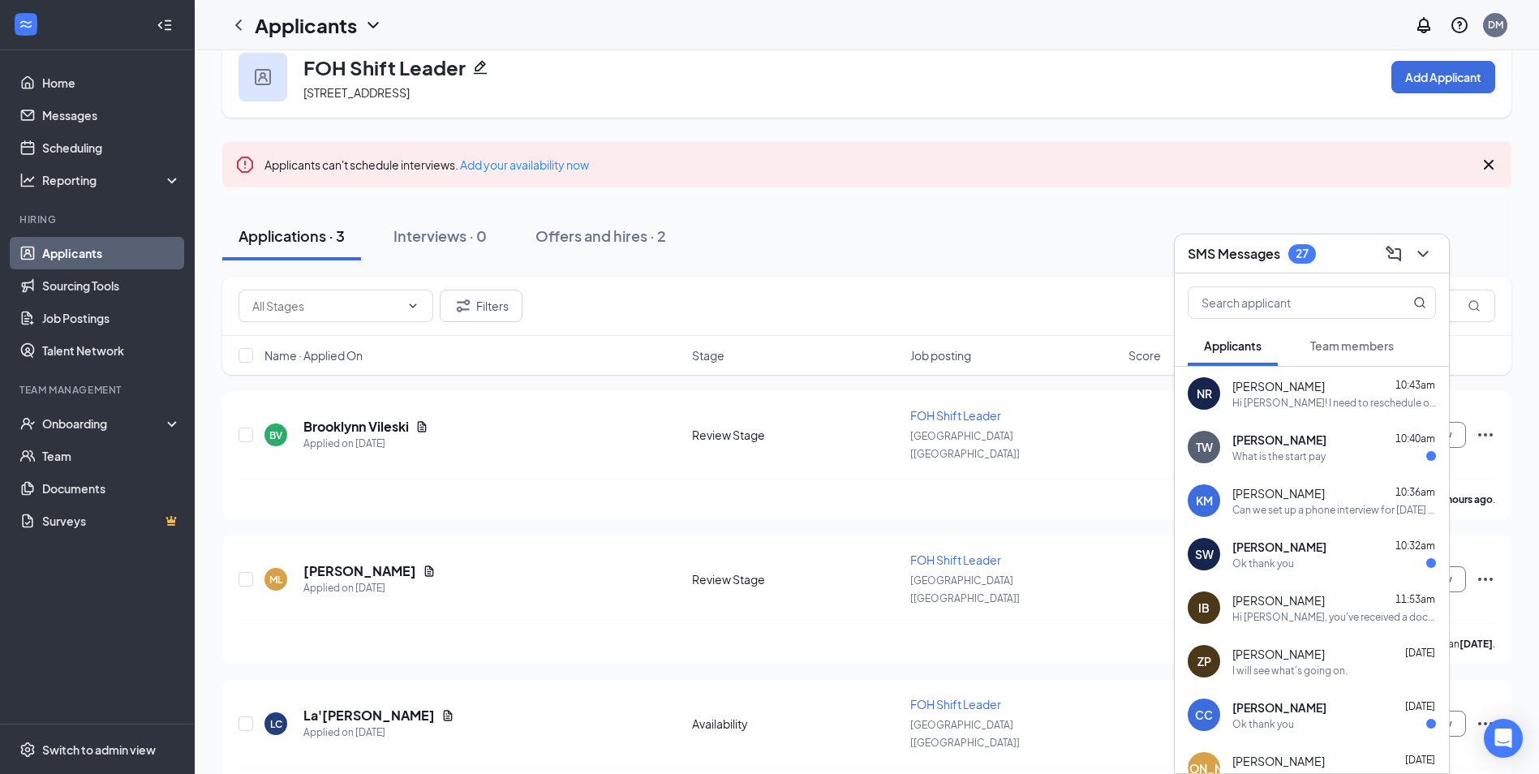
click at [1268, 249] on h3 "SMS Messages" at bounding box center [1234, 254] width 93 height 18
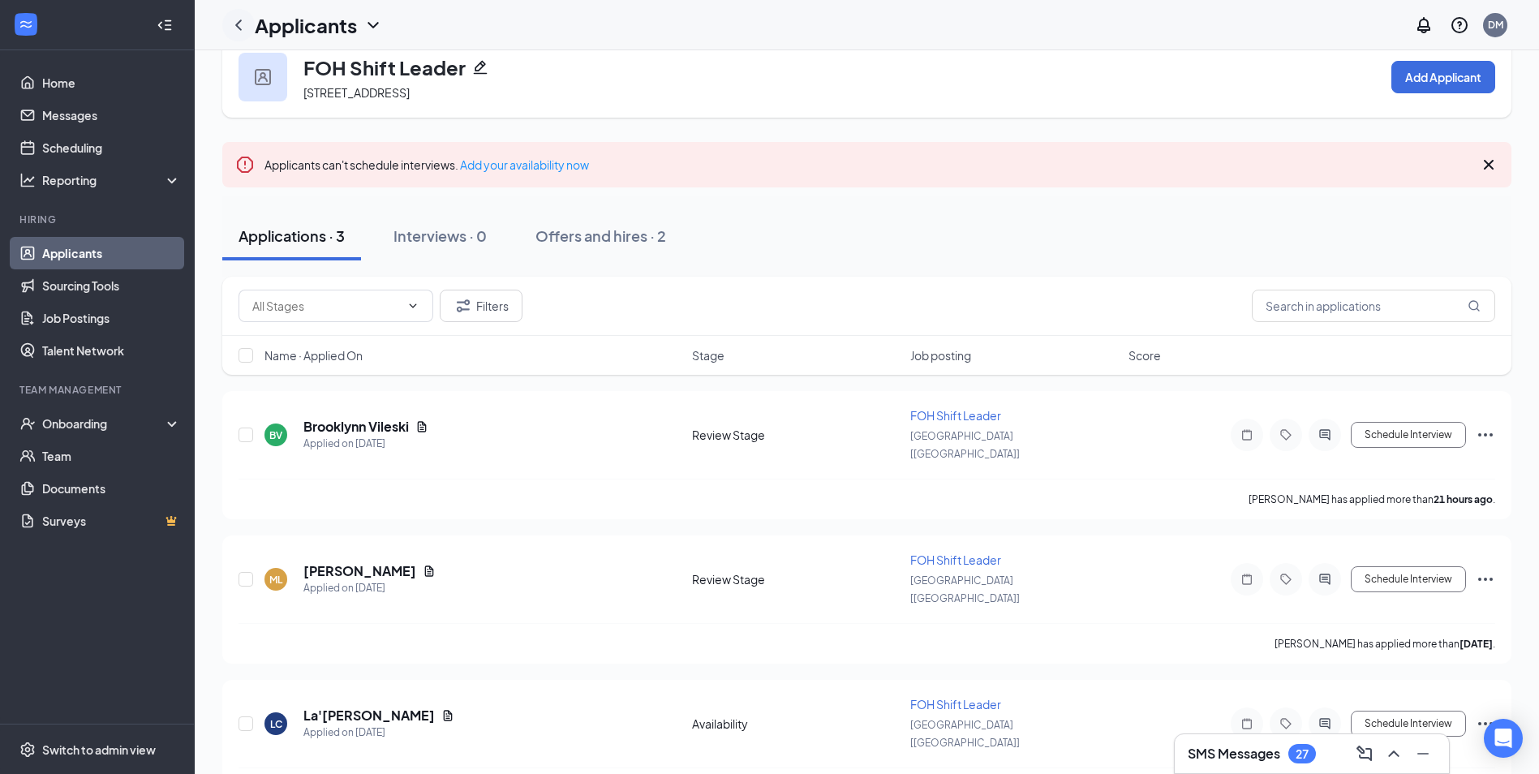
click at [252, 28] on div at bounding box center [238, 25] width 32 height 32
click at [243, 27] on icon "ChevronLeft" at bounding box center [238, 24] width 19 height 19
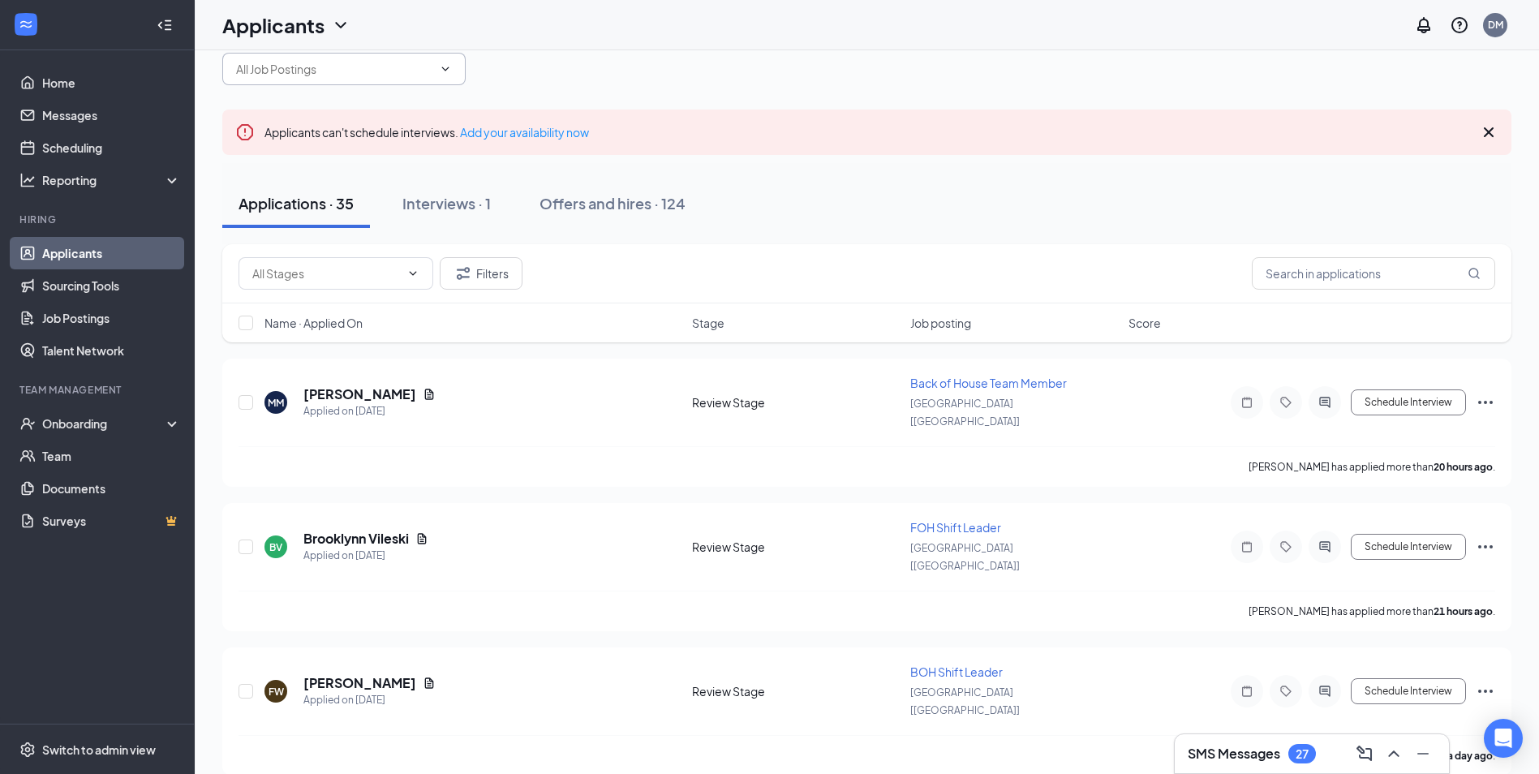
click at [405, 71] on input "text" at bounding box center [334, 69] width 196 height 18
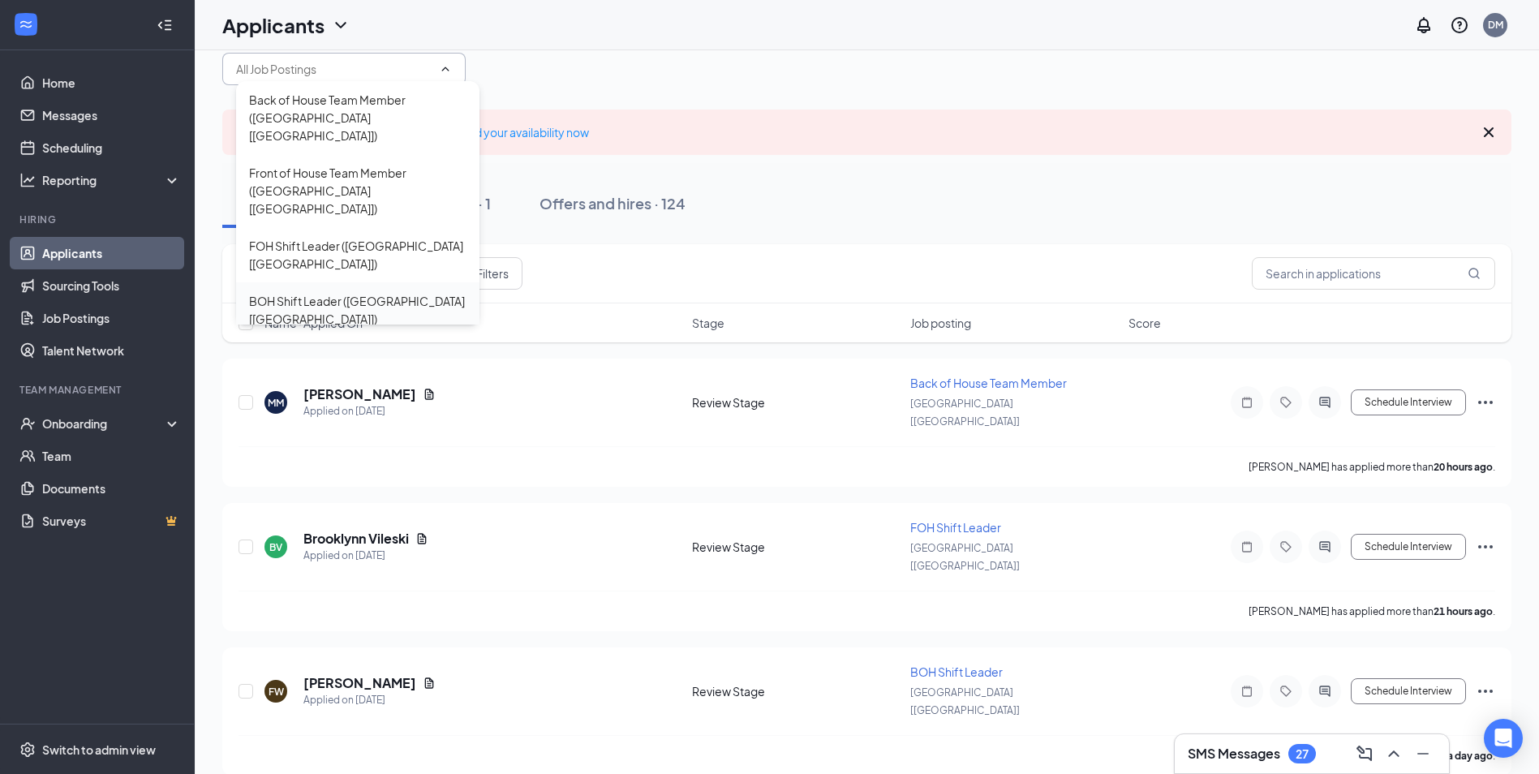
click at [376, 292] on div "BOH Shift Leader ([GEOGRAPHIC_DATA] [[GEOGRAPHIC_DATA]])" at bounding box center [357, 310] width 217 height 36
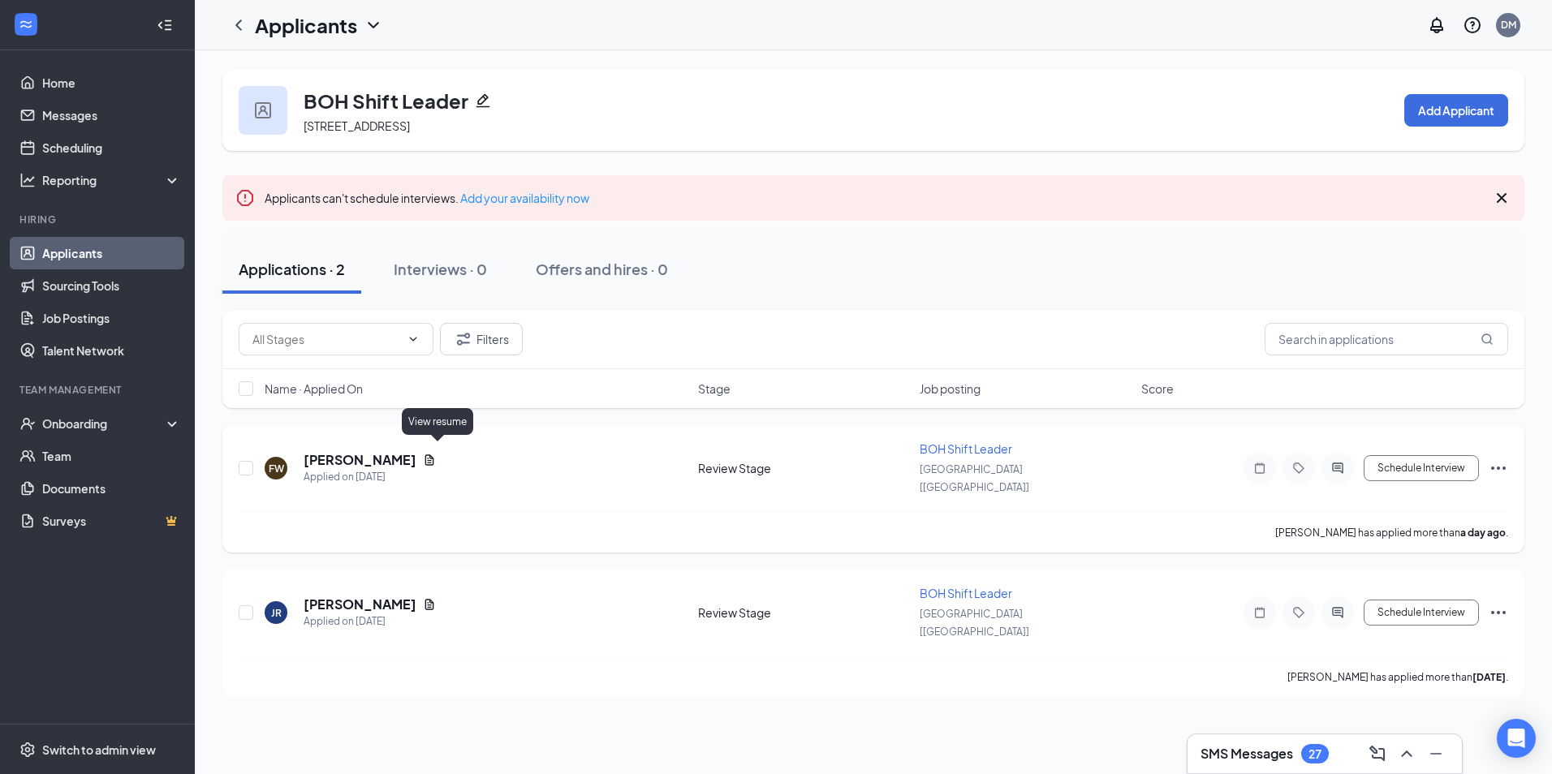
click at [434, 454] on icon "Document" at bounding box center [429, 459] width 9 height 11
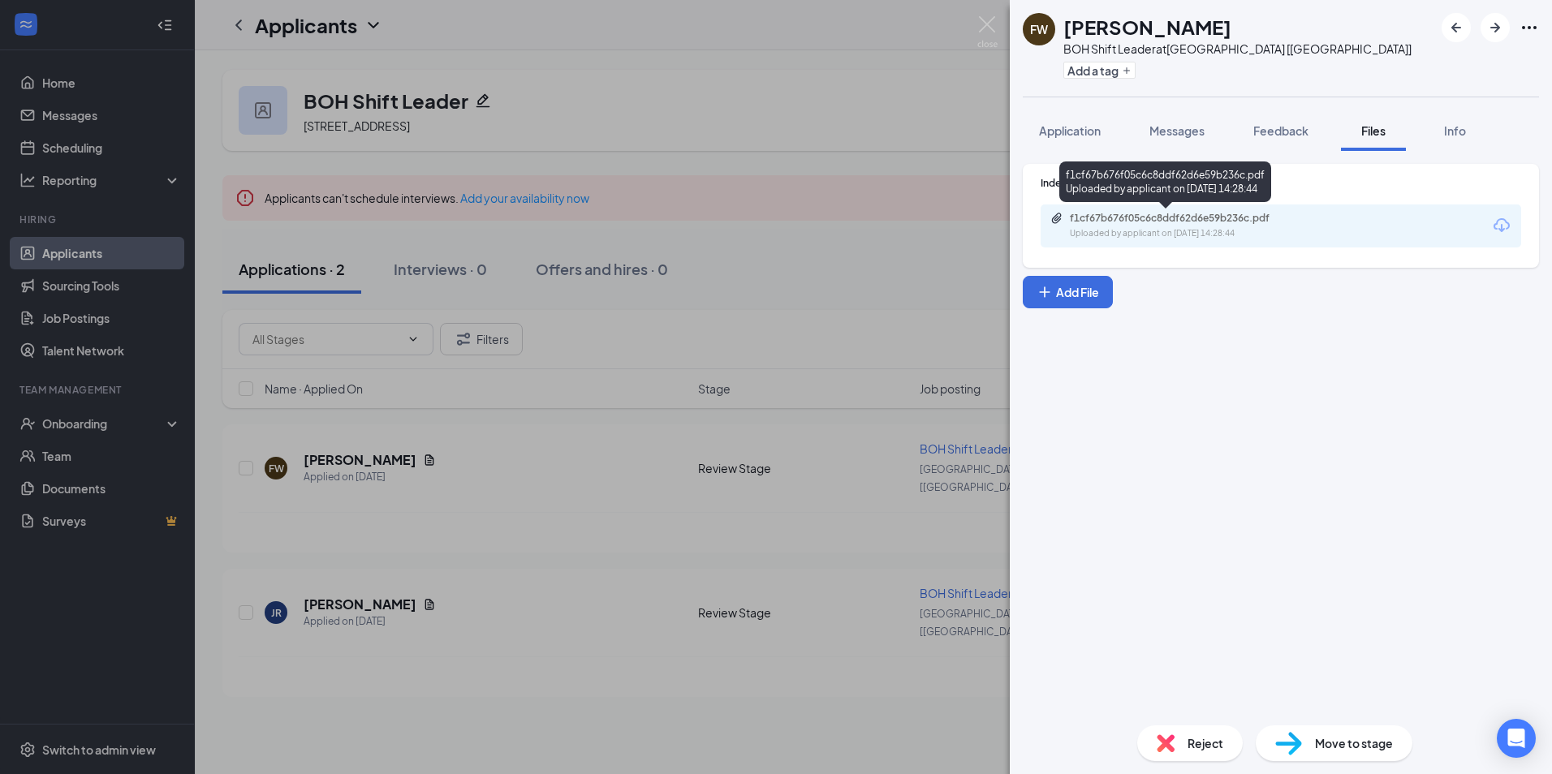
click at [1221, 217] on div "f1cf67b676f05c6c8ddf62d6e59b236c.pdf" at bounding box center [1183, 218] width 227 height 13
click at [475, 454] on div "FW [PERSON_NAME] BOH Shift Leader at [GEOGRAPHIC_DATA] [[GEOGRAPHIC_DATA]] Add …" at bounding box center [776, 387] width 1552 height 774
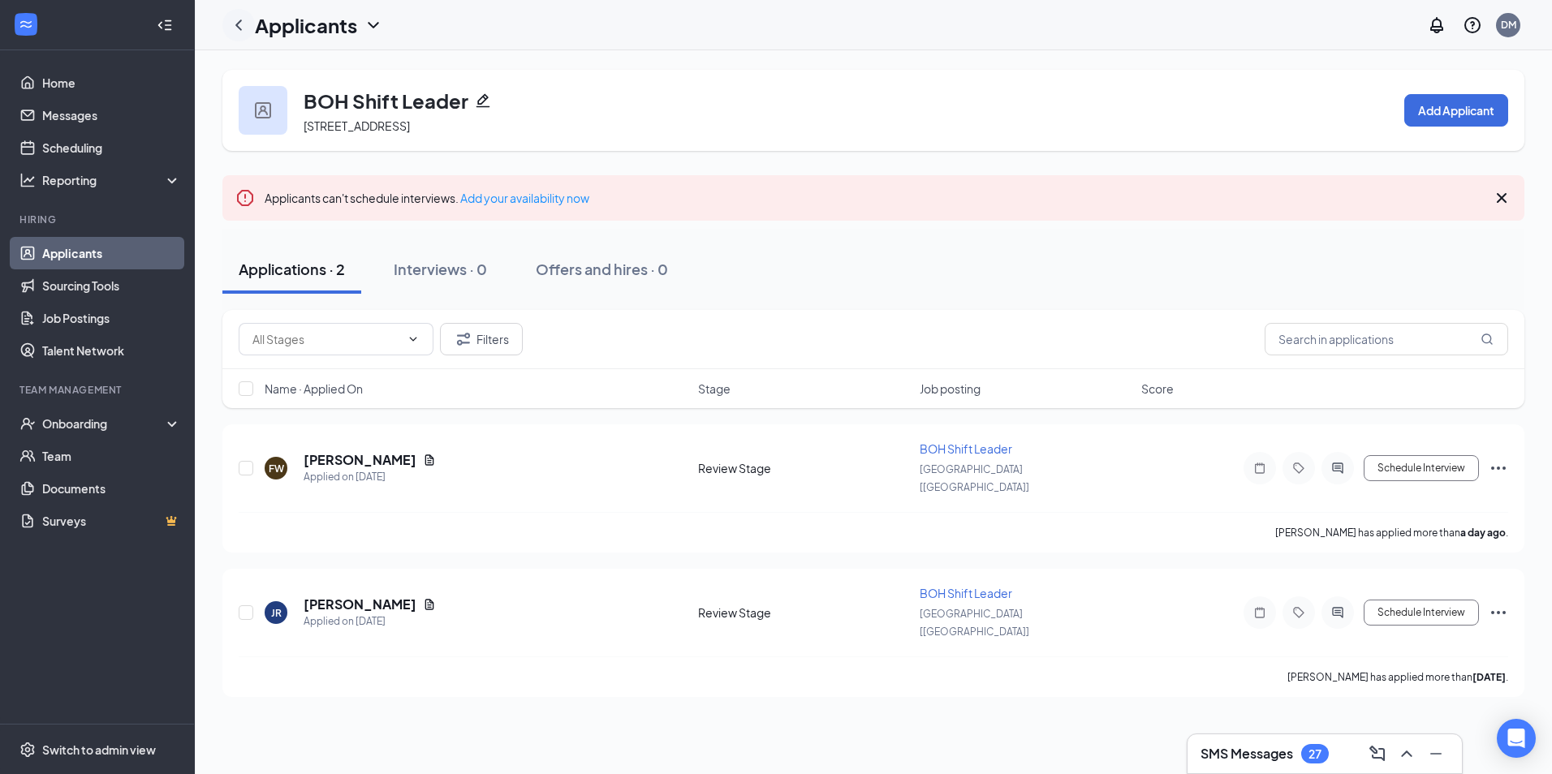
click at [228, 18] on div at bounding box center [238, 25] width 32 height 32
click at [241, 32] on icon "ChevronLeft" at bounding box center [238, 24] width 19 height 19
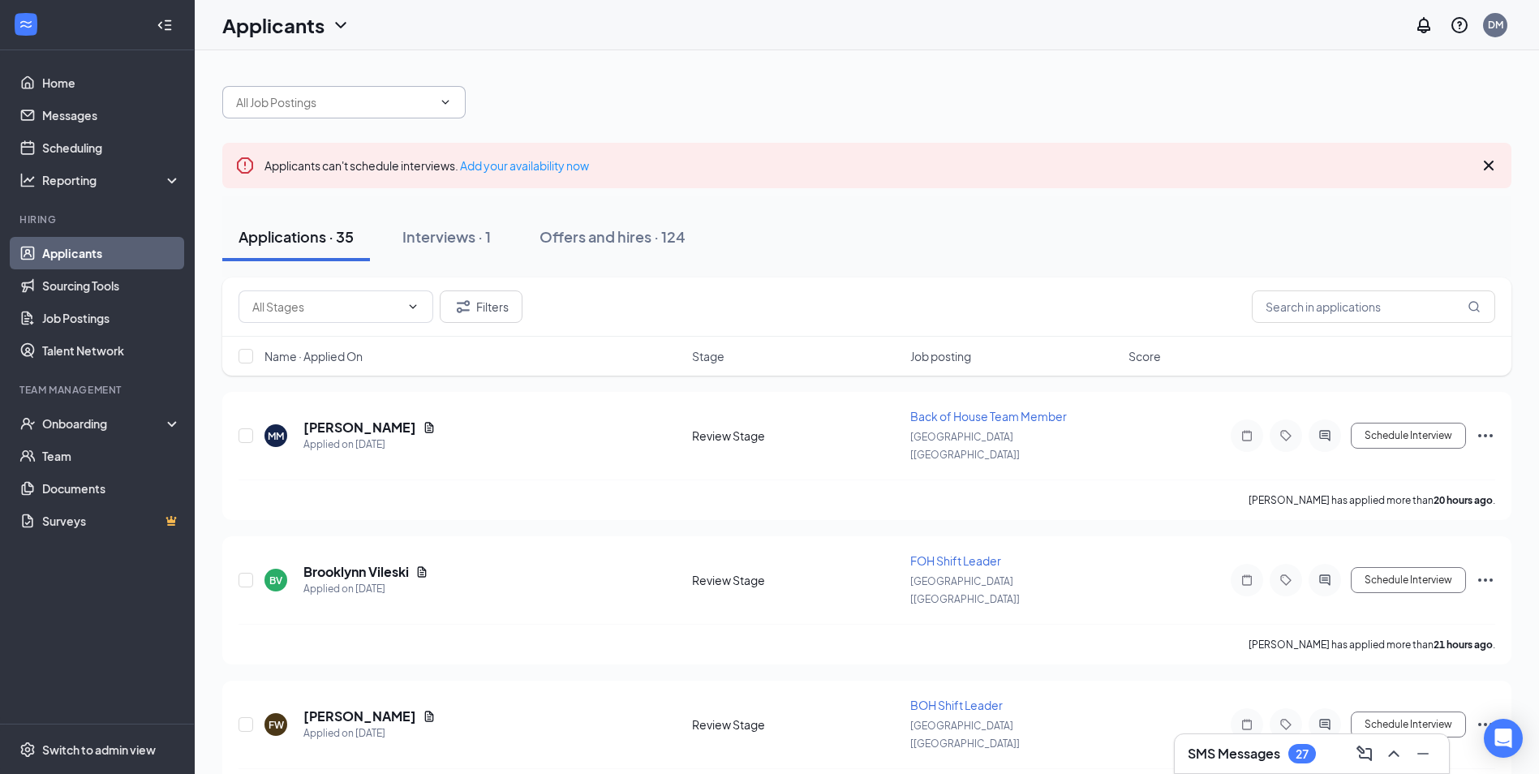
click at [428, 110] on input "text" at bounding box center [334, 102] width 196 height 18
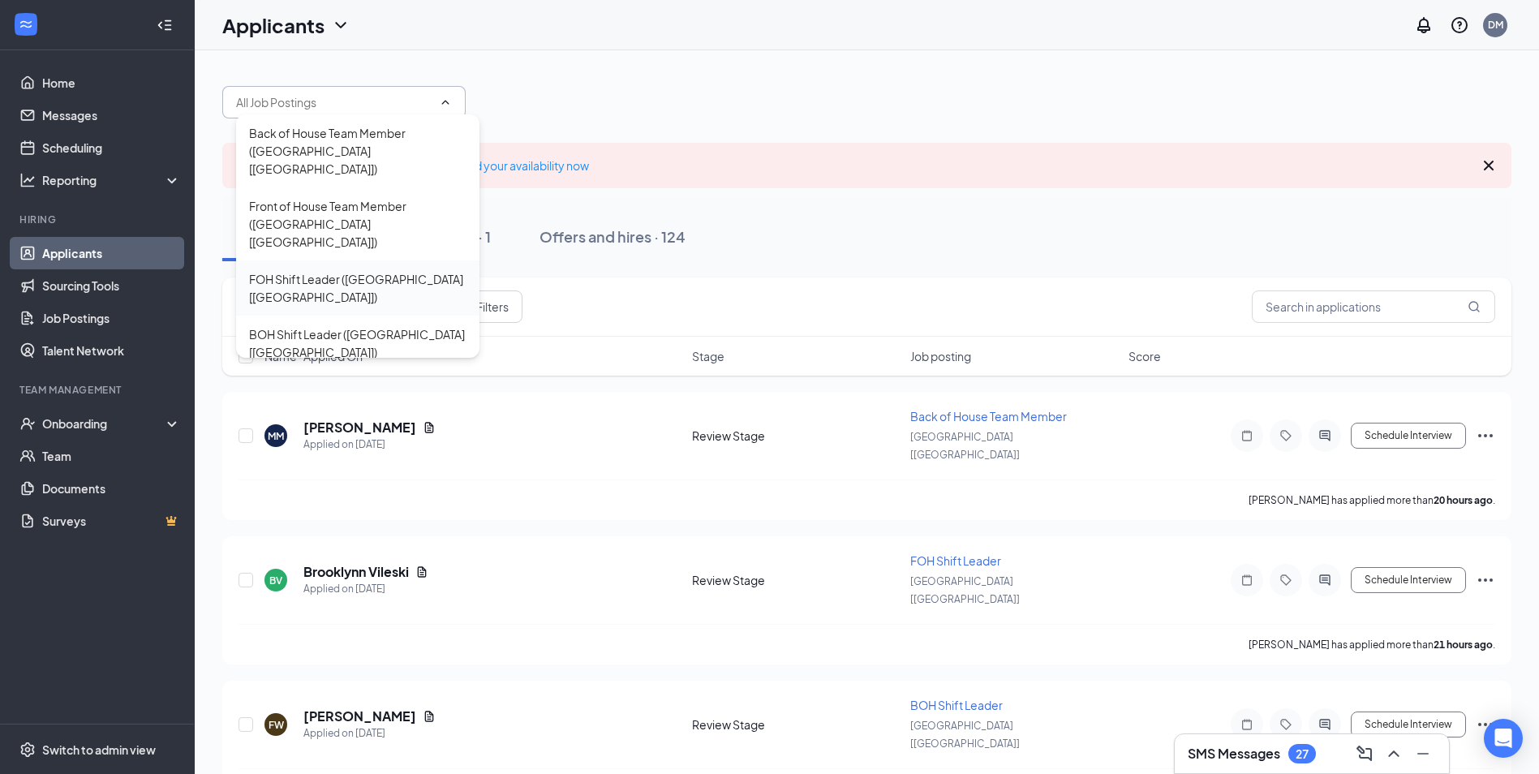
click at [314, 270] on div "FOH Shift Leader ([GEOGRAPHIC_DATA] [[GEOGRAPHIC_DATA]])" at bounding box center [357, 288] width 217 height 36
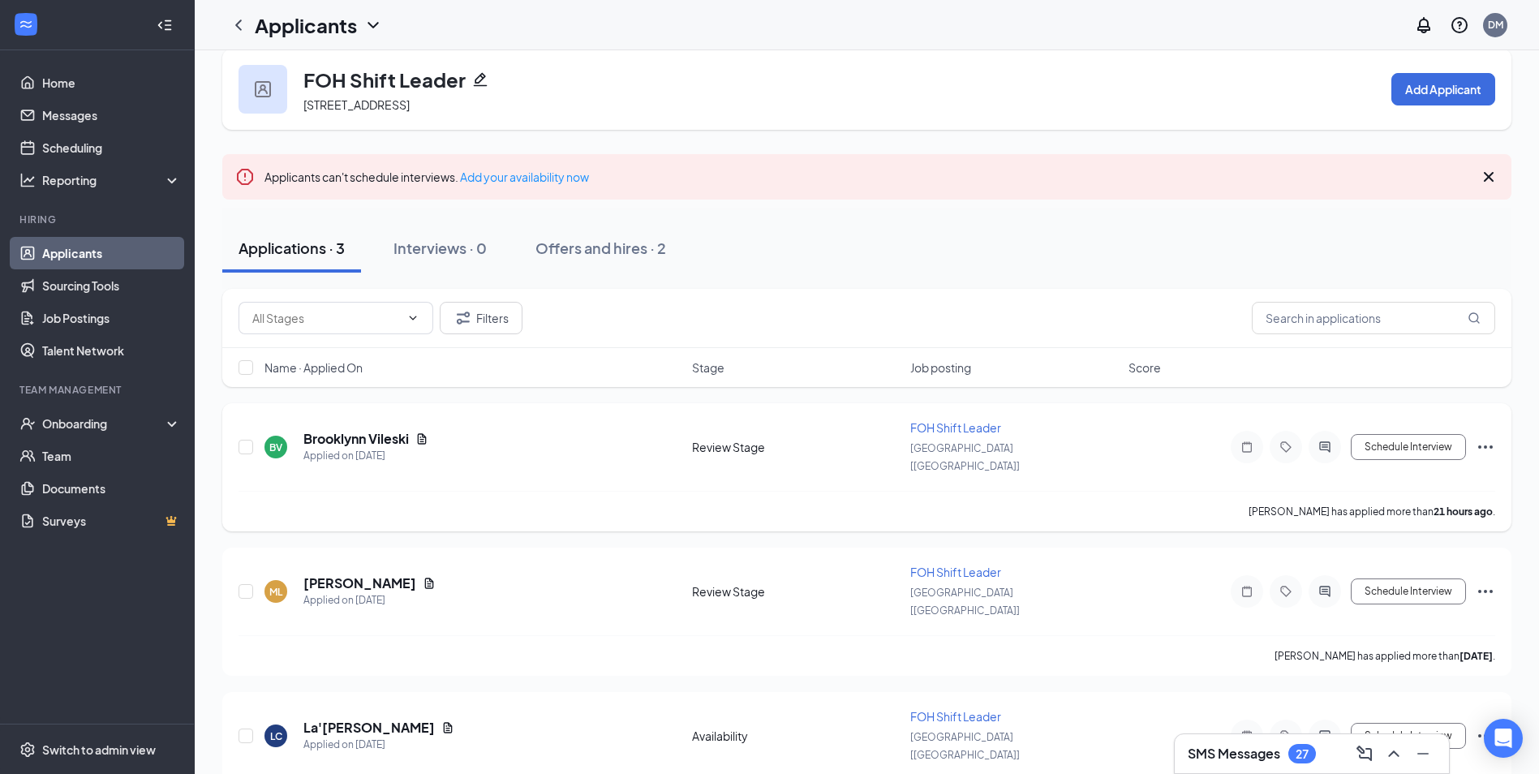
scroll to position [33, 0]
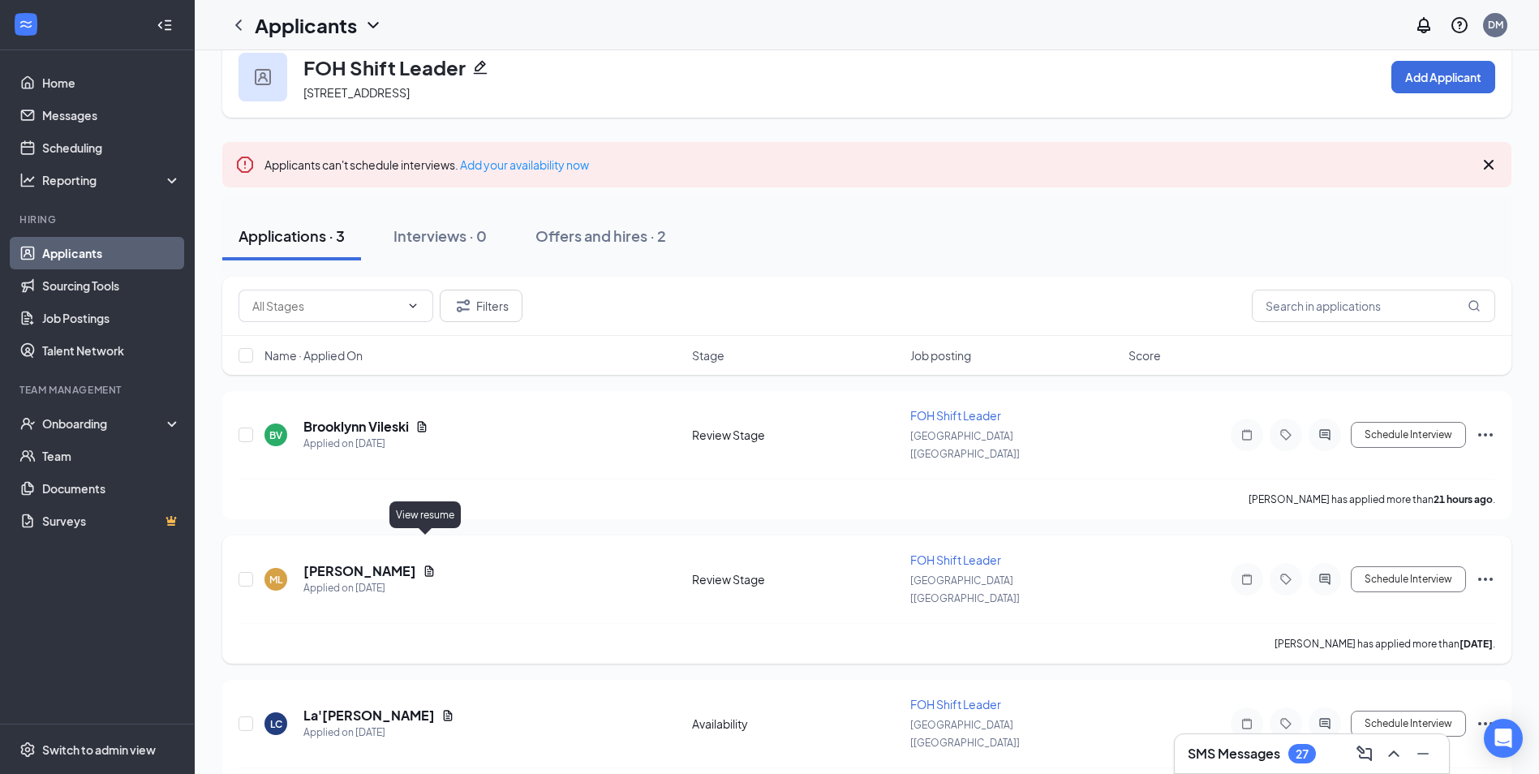
click at [428, 566] on icon "Document" at bounding box center [429, 571] width 9 height 11
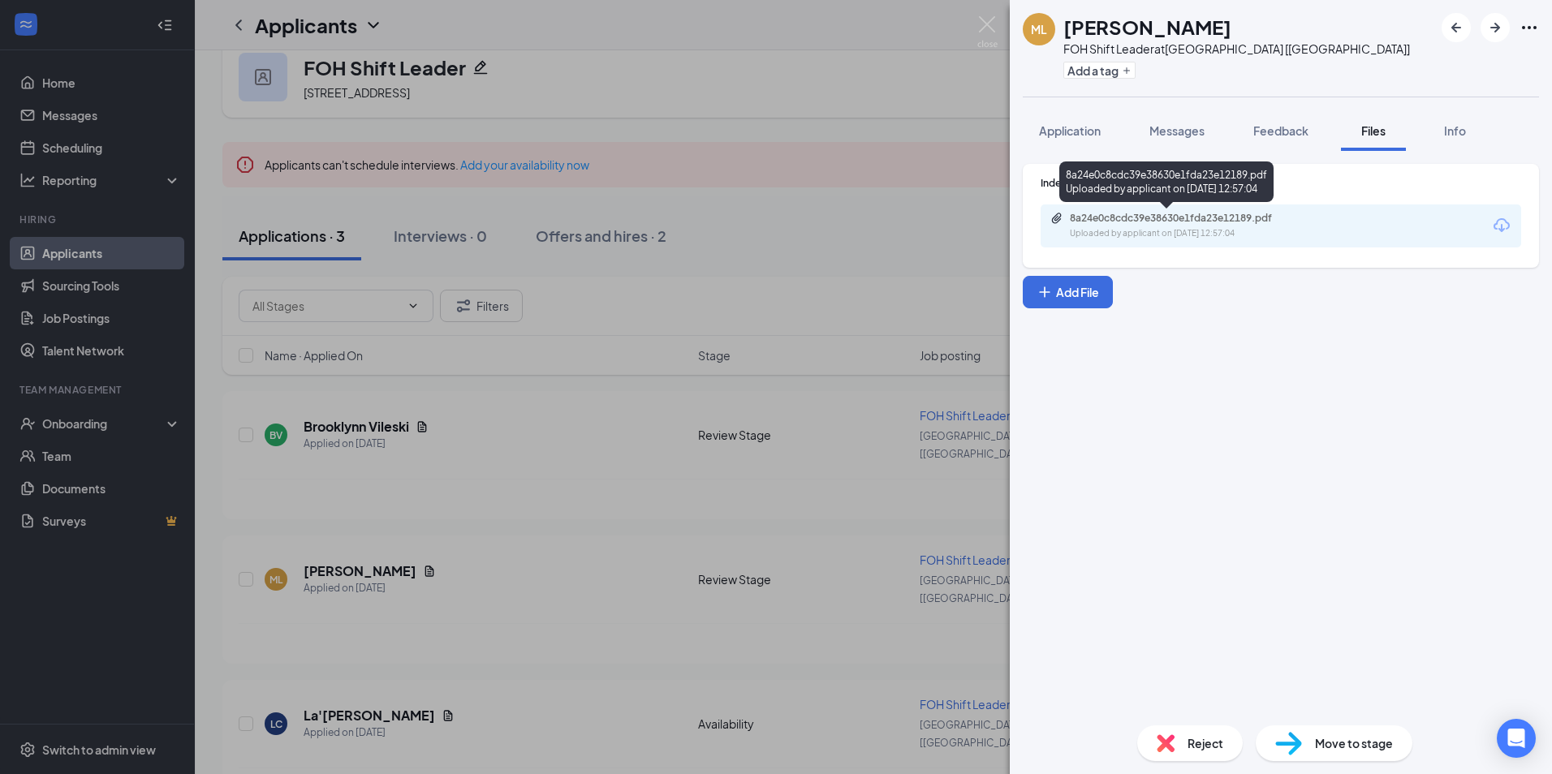
click at [1143, 220] on div "8a24e0c8cdc39e38630e1fda23e12189.pdf" at bounding box center [1183, 218] width 227 height 13
click at [650, 253] on div "ML [PERSON_NAME] FOH Shift Leader at [GEOGRAPHIC_DATA] [[GEOGRAPHIC_DATA]] Add …" at bounding box center [776, 387] width 1552 height 774
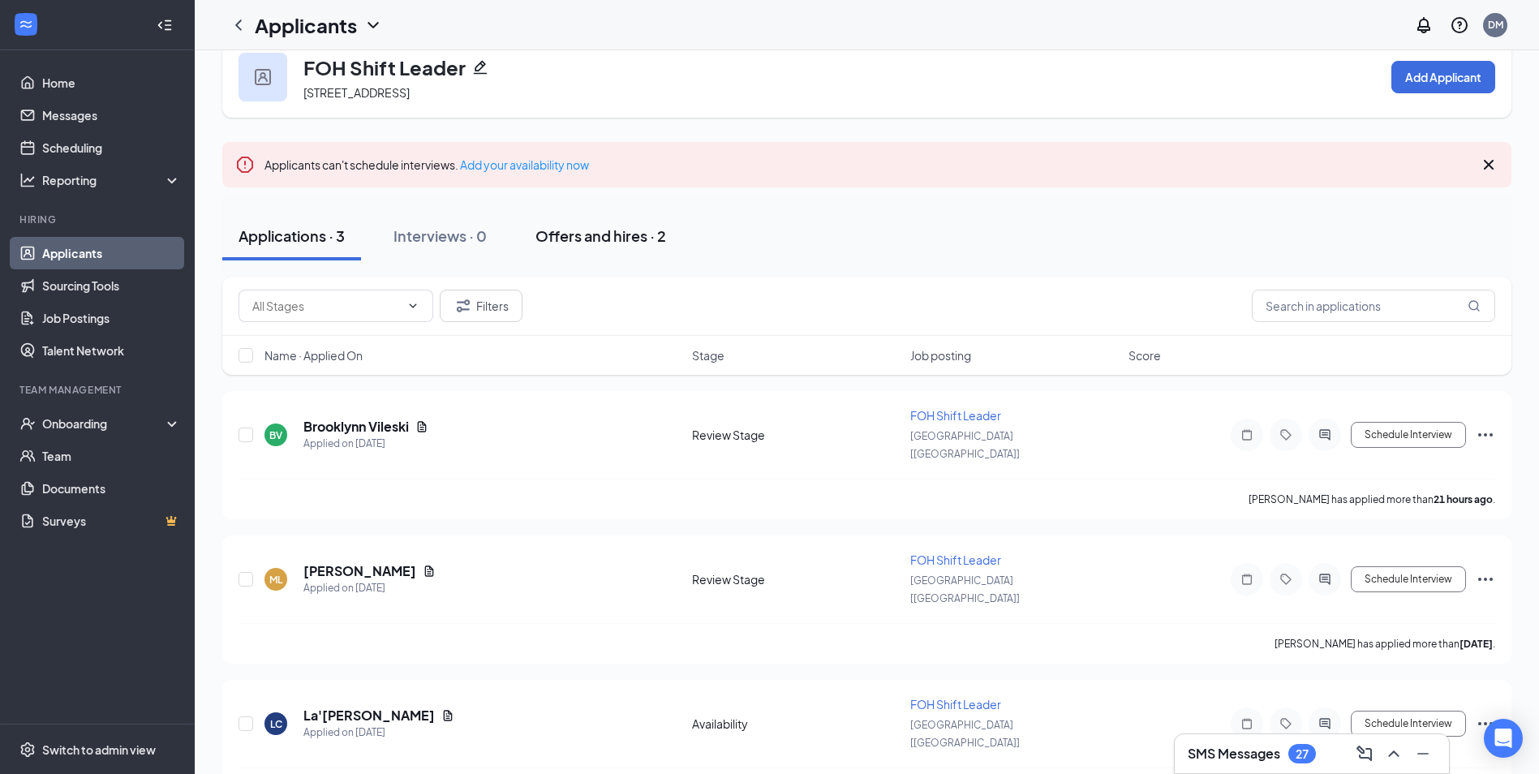
click at [607, 236] on div "Offers and hires · 2" at bounding box center [601, 236] width 131 height 20
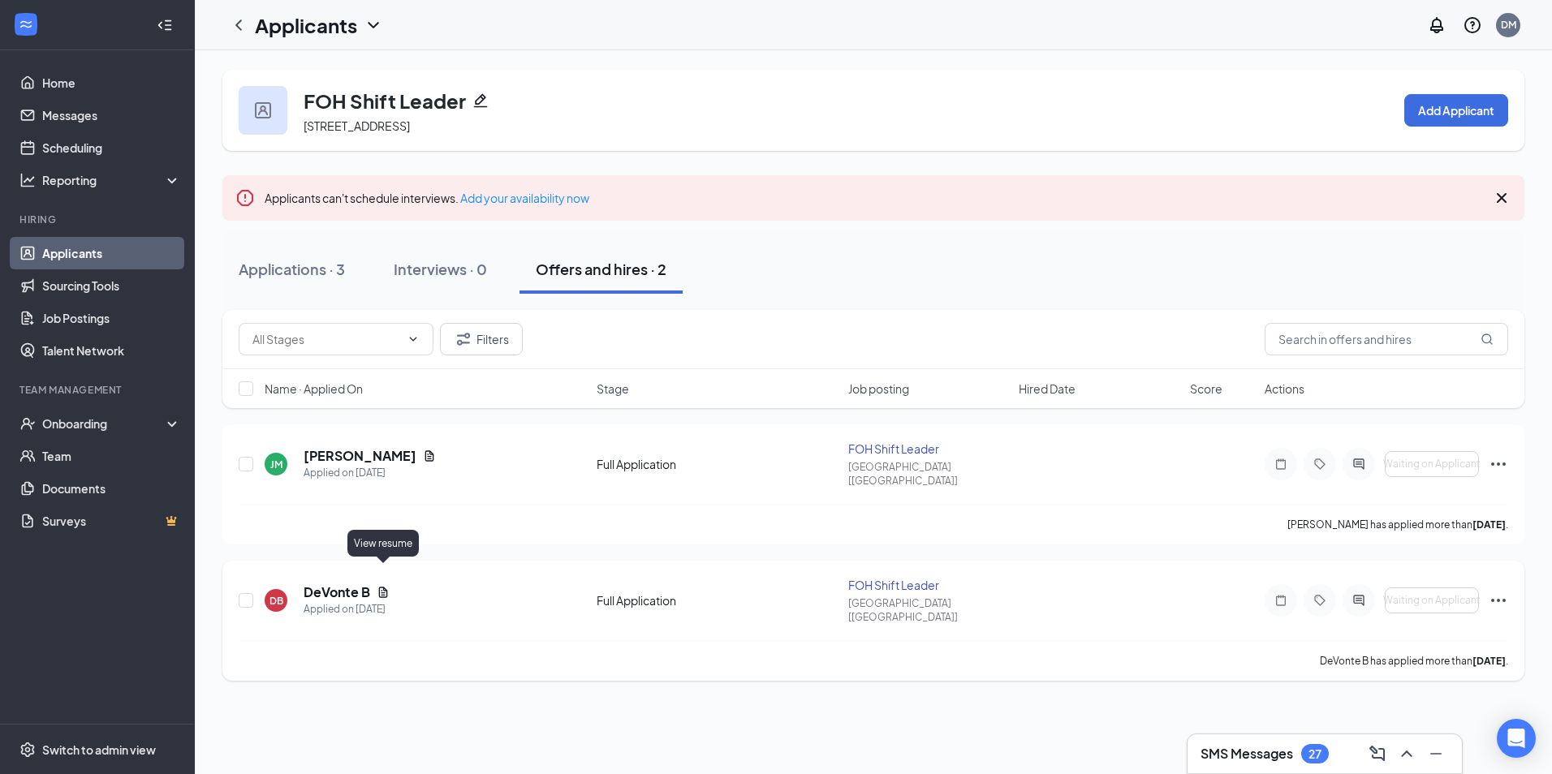
click at [385, 586] on icon "Document" at bounding box center [383, 592] width 13 height 13
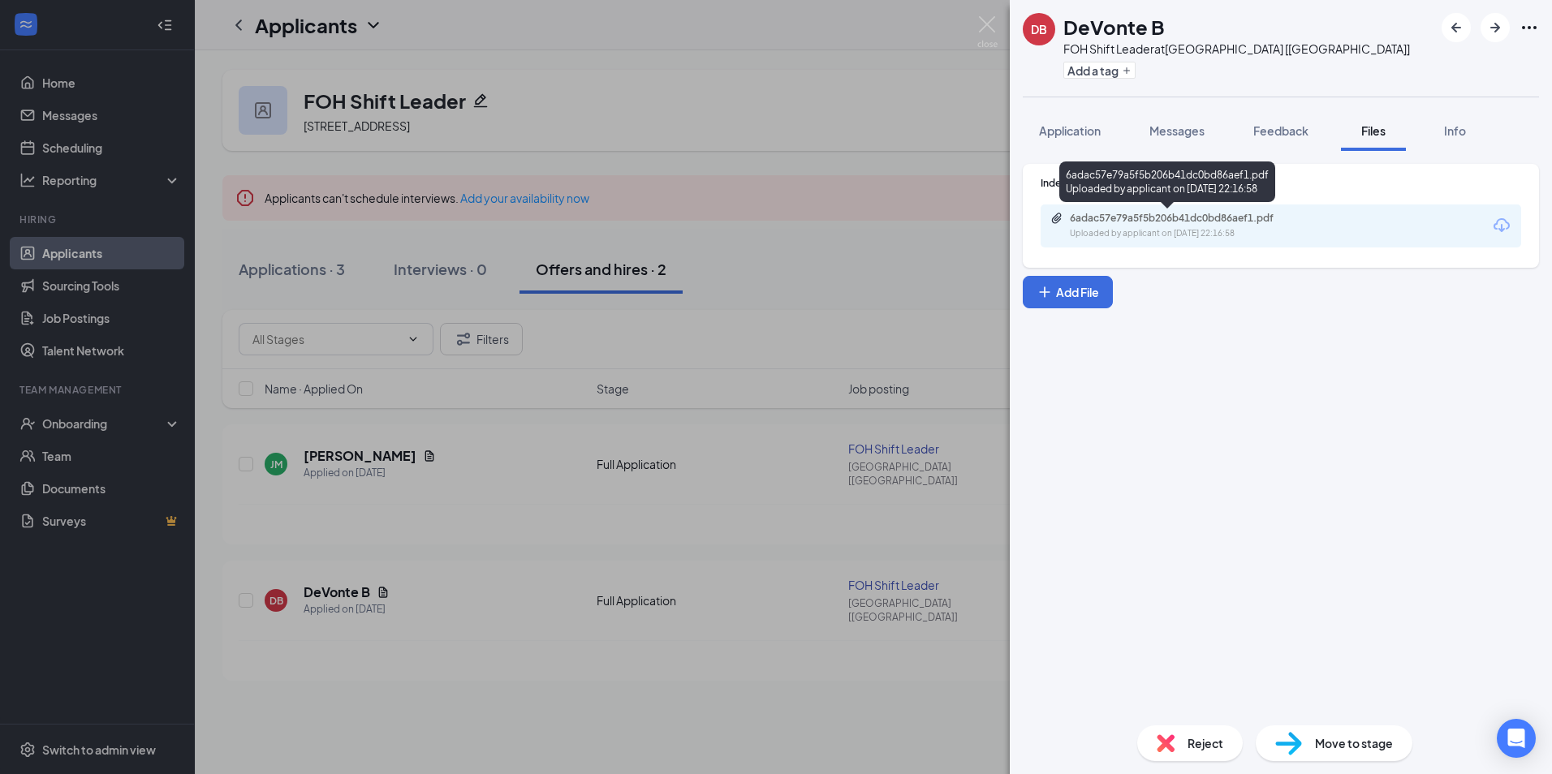
click at [1119, 219] on div "6adac57e79a5f5b206b41dc0bd86aef1.pdf" at bounding box center [1183, 218] width 227 height 13
click at [674, 255] on div "DB DeVonte B FOH Shift Leader at [GEOGRAPHIC_DATA] [[GEOGRAPHIC_DATA]] Add a ta…" at bounding box center [776, 387] width 1552 height 774
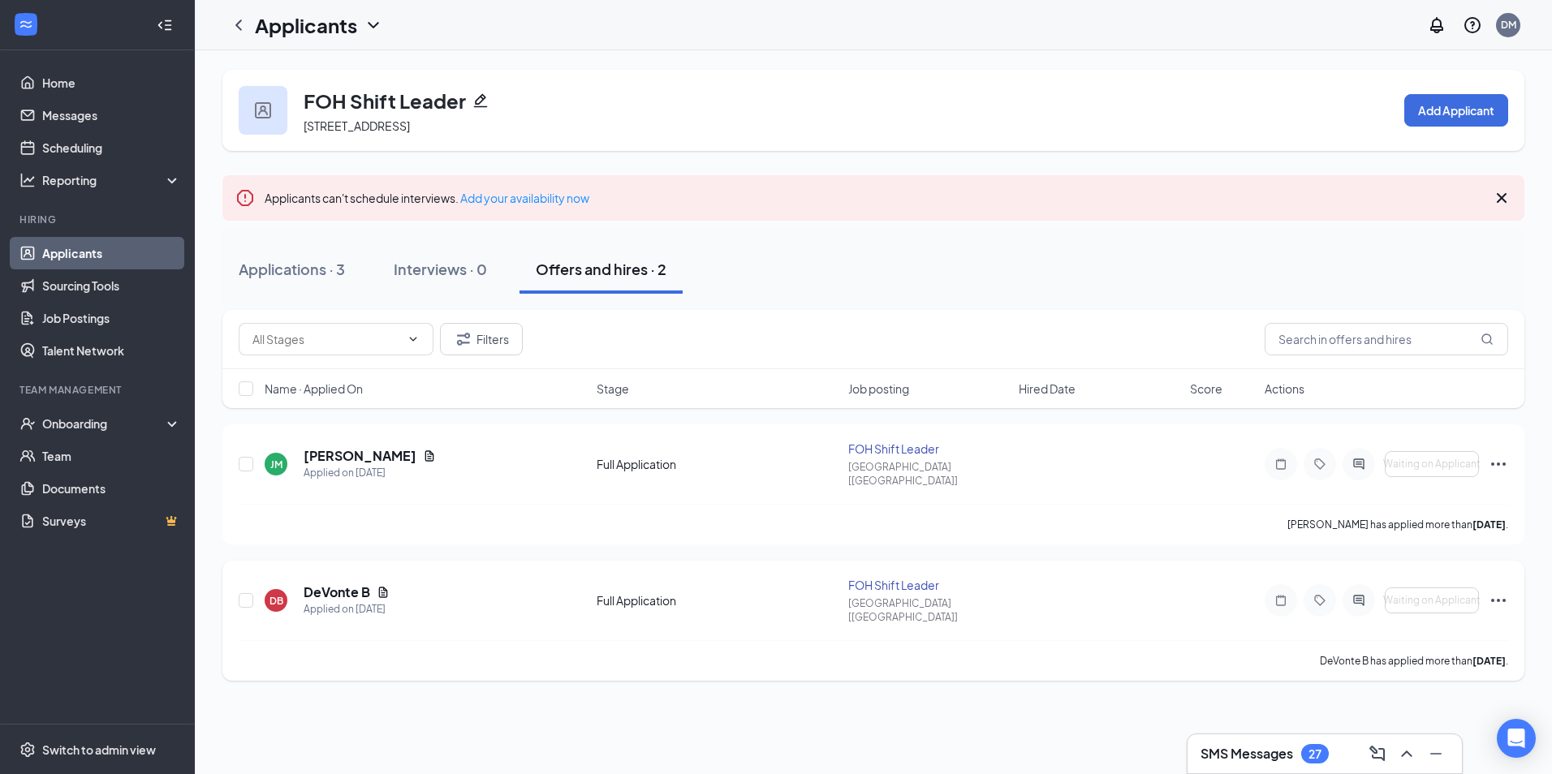
click at [1506, 591] on icon "Ellipses" at bounding box center [1497, 600] width 19 height 19
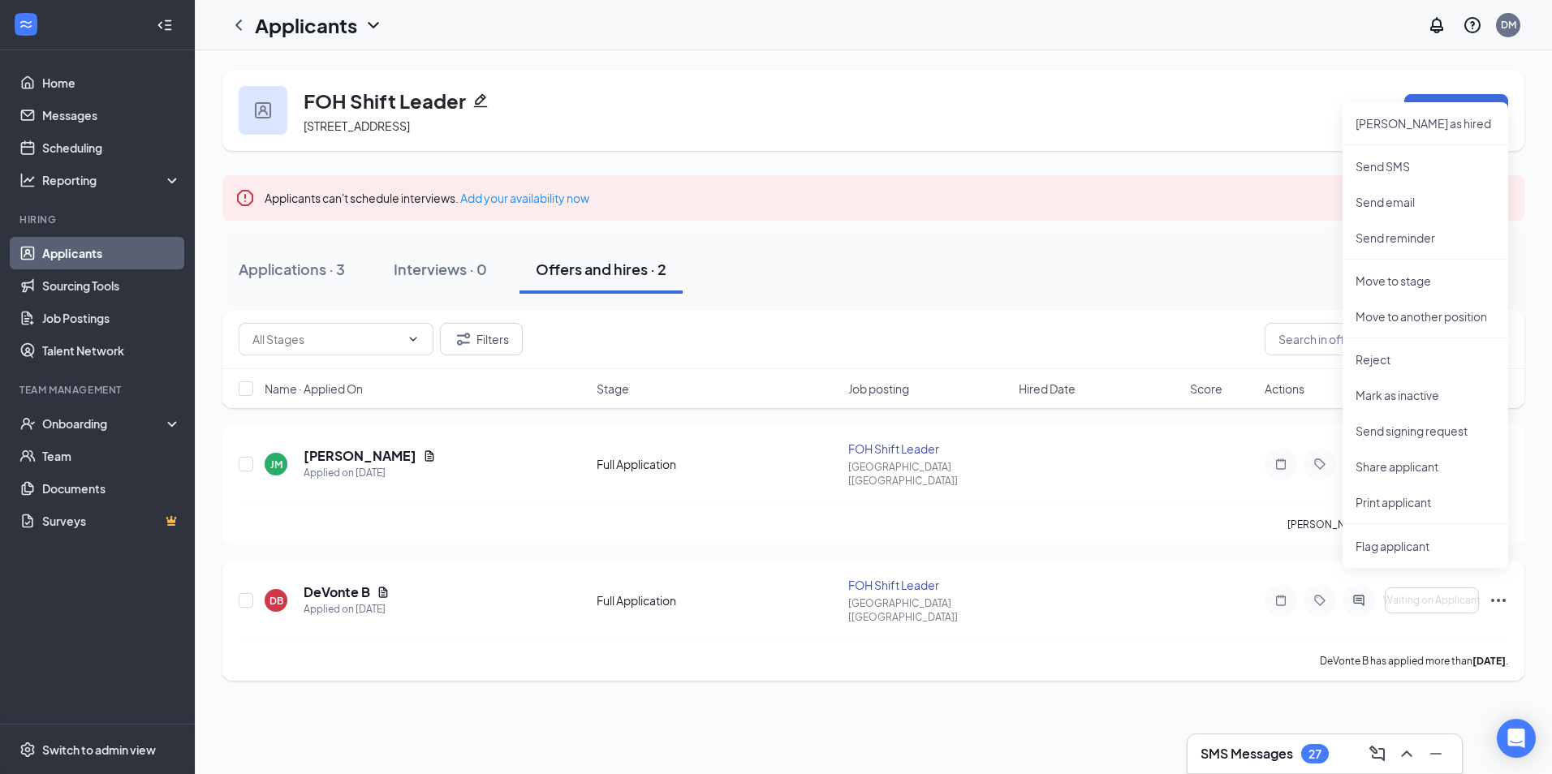
click at [653, 592] on div "Full Application" at bounding box center [717, 600] width 242 height 16
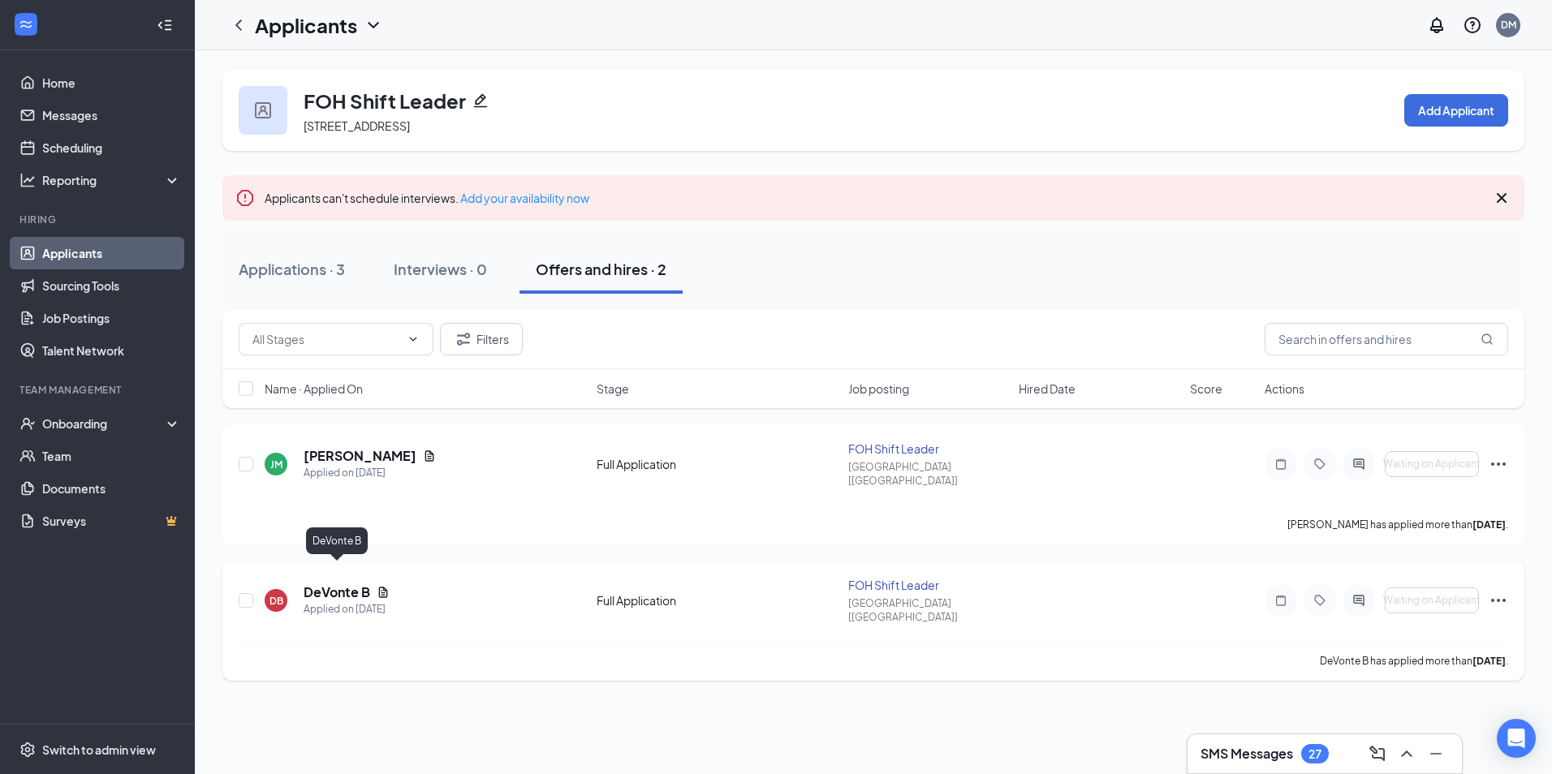
click at [342, 583] on h5 "DeVonte B" at bounding box center [337, 592] width 67 height 18
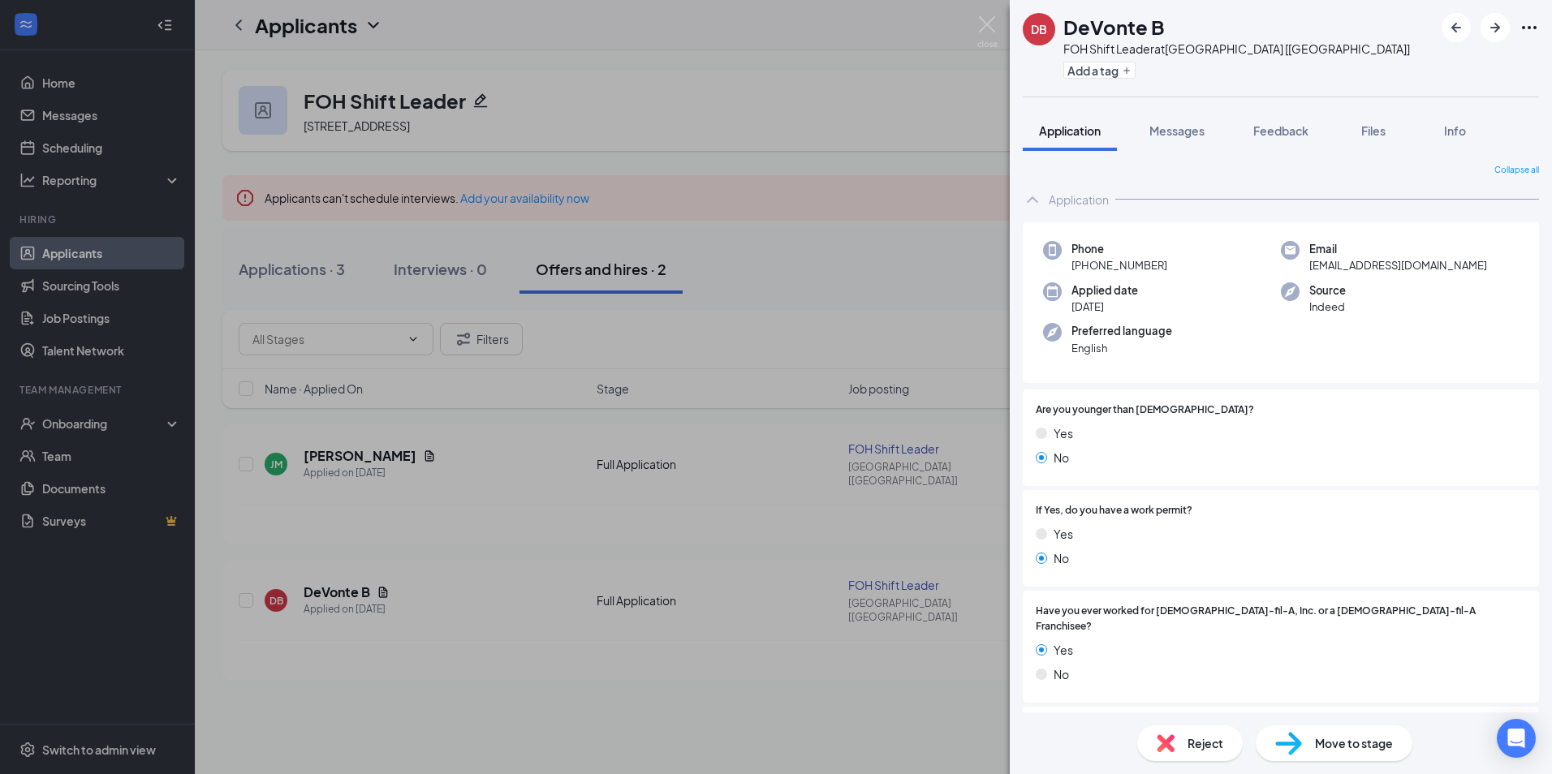
click at [1041, 196] on icon "ChevronUp" at bounding box center [1032, 199] width 19 height 19
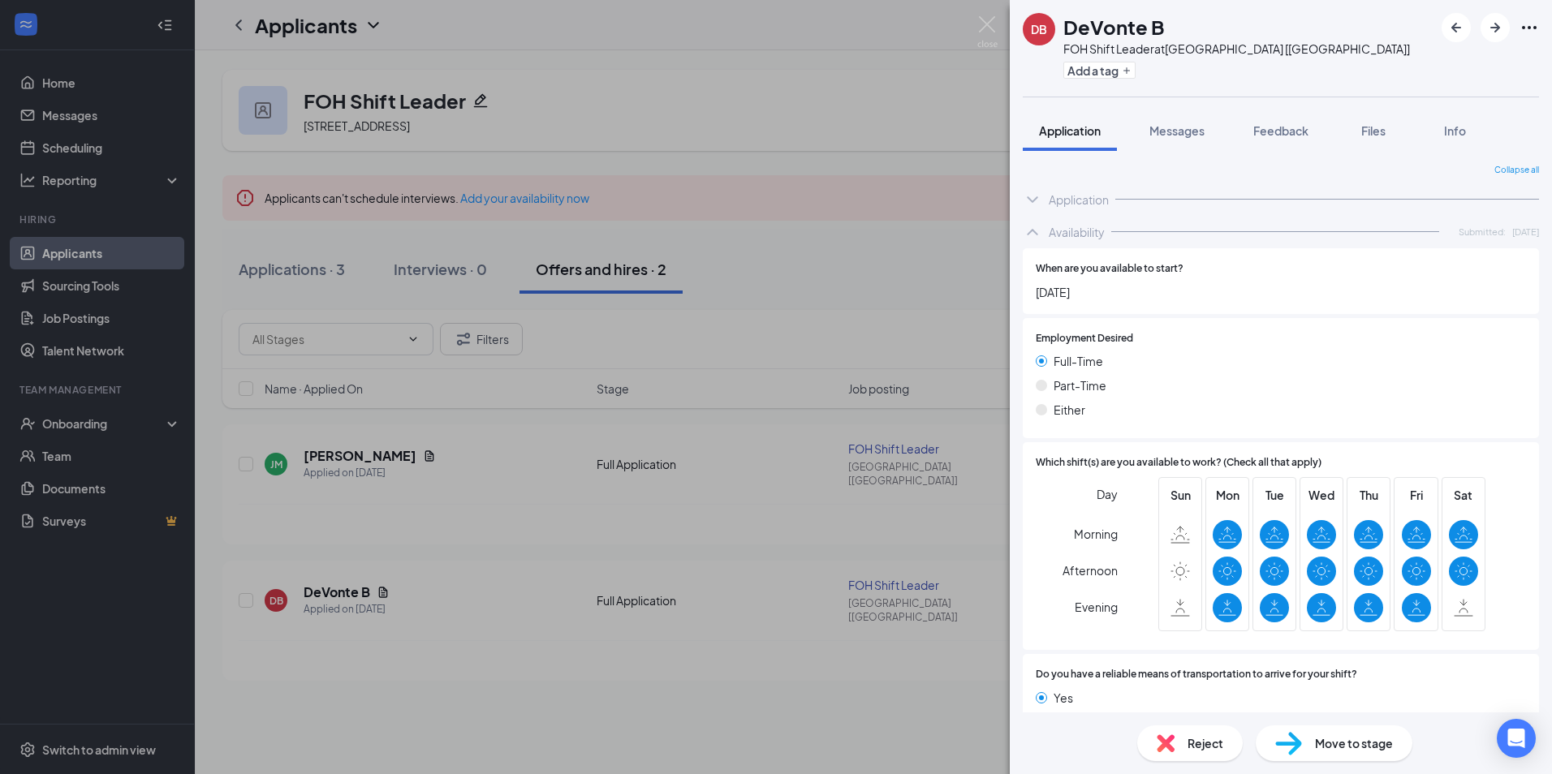
click at [1509, 166] on span "Collapse all" at bounding box center [1516, 170] width 45 height 13
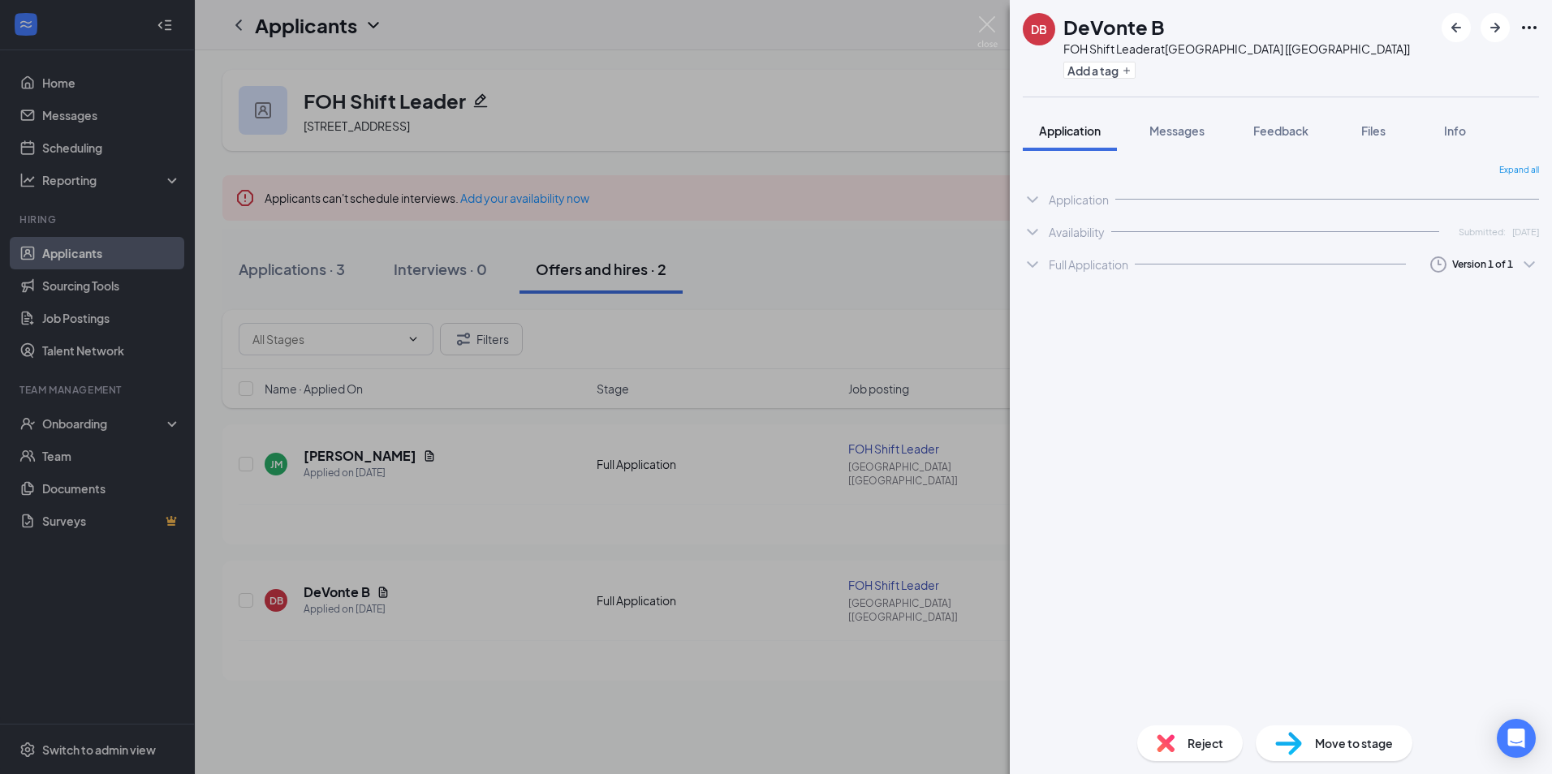
click at [1100, 265] on div "Full Application" at bounding box center [1088, 264] width 80 height 16
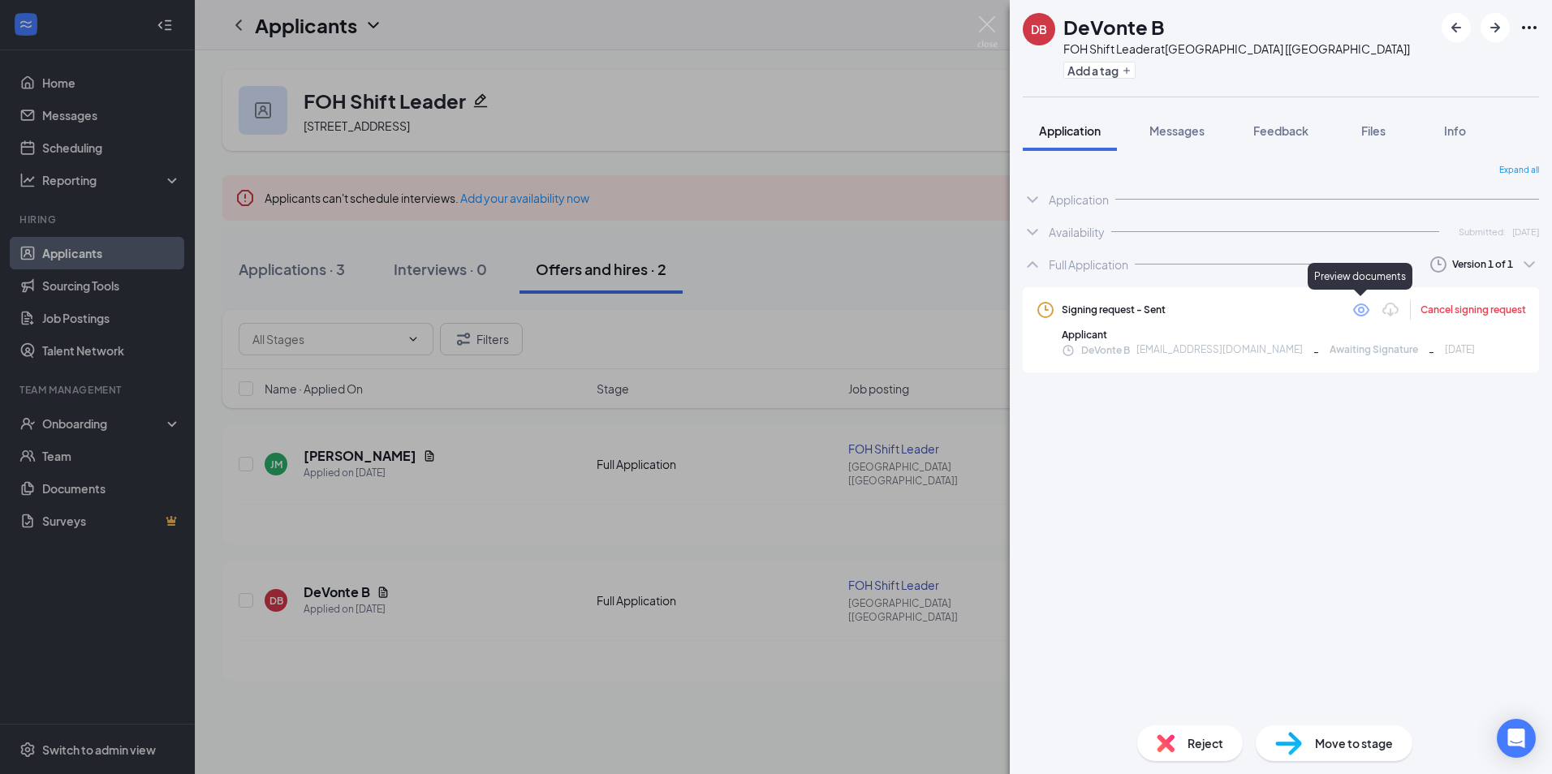
click at [1364, 307] on icon "Eye" at bounding box center [1361, 310] width 16 height 13
click at [887, 123] on div "DB DeVonte B FOH Shift Leader at [GEOGRAPHIC_DATA] [[GEOGRAPHIC_DATA]] Add a ta…" at bounding box center [776, 387] width 1552 height 774
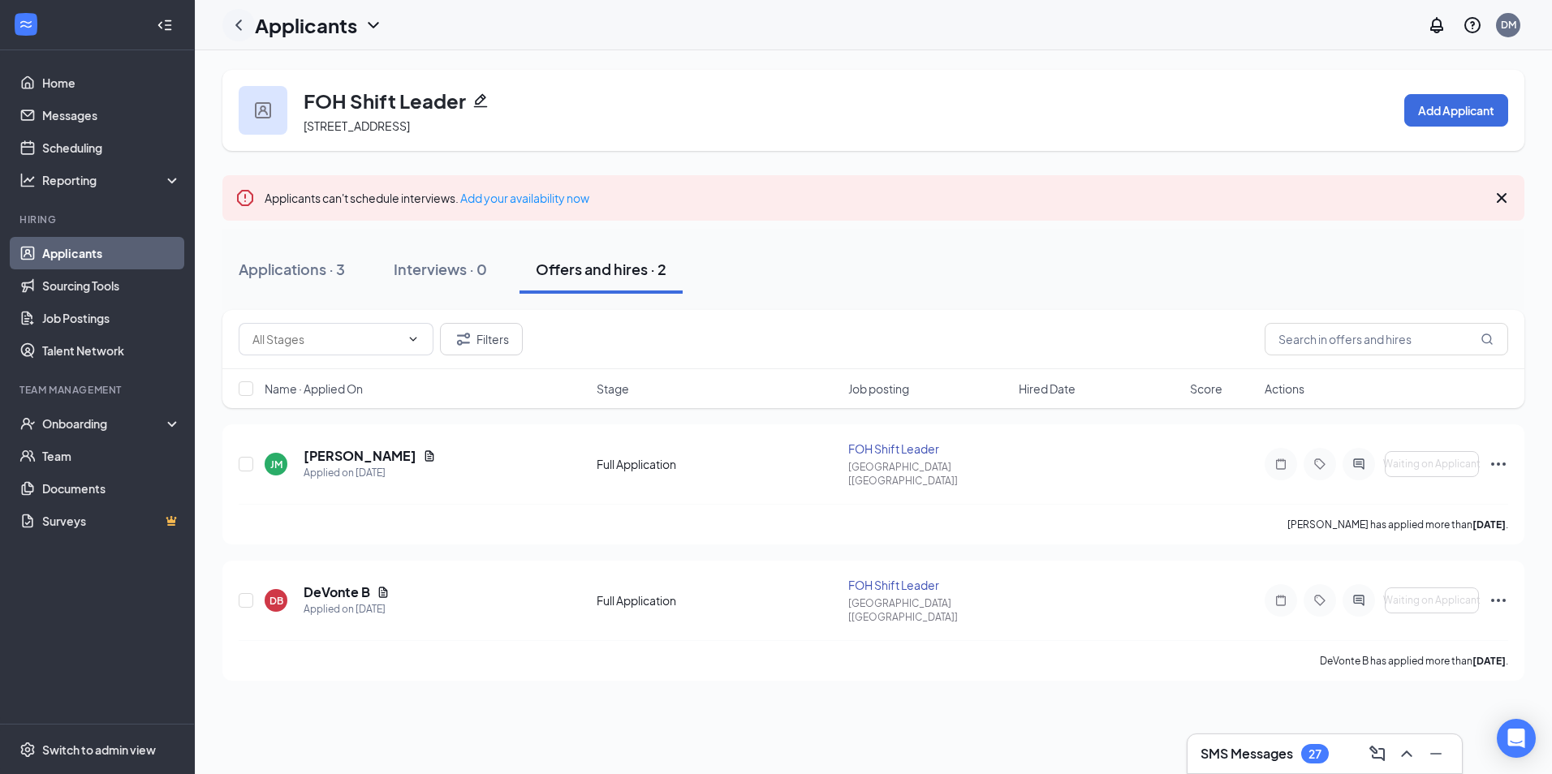
click at [235, 26] on icon "ChevronLeft" at bounding box center [238, 24] width 19 height 19
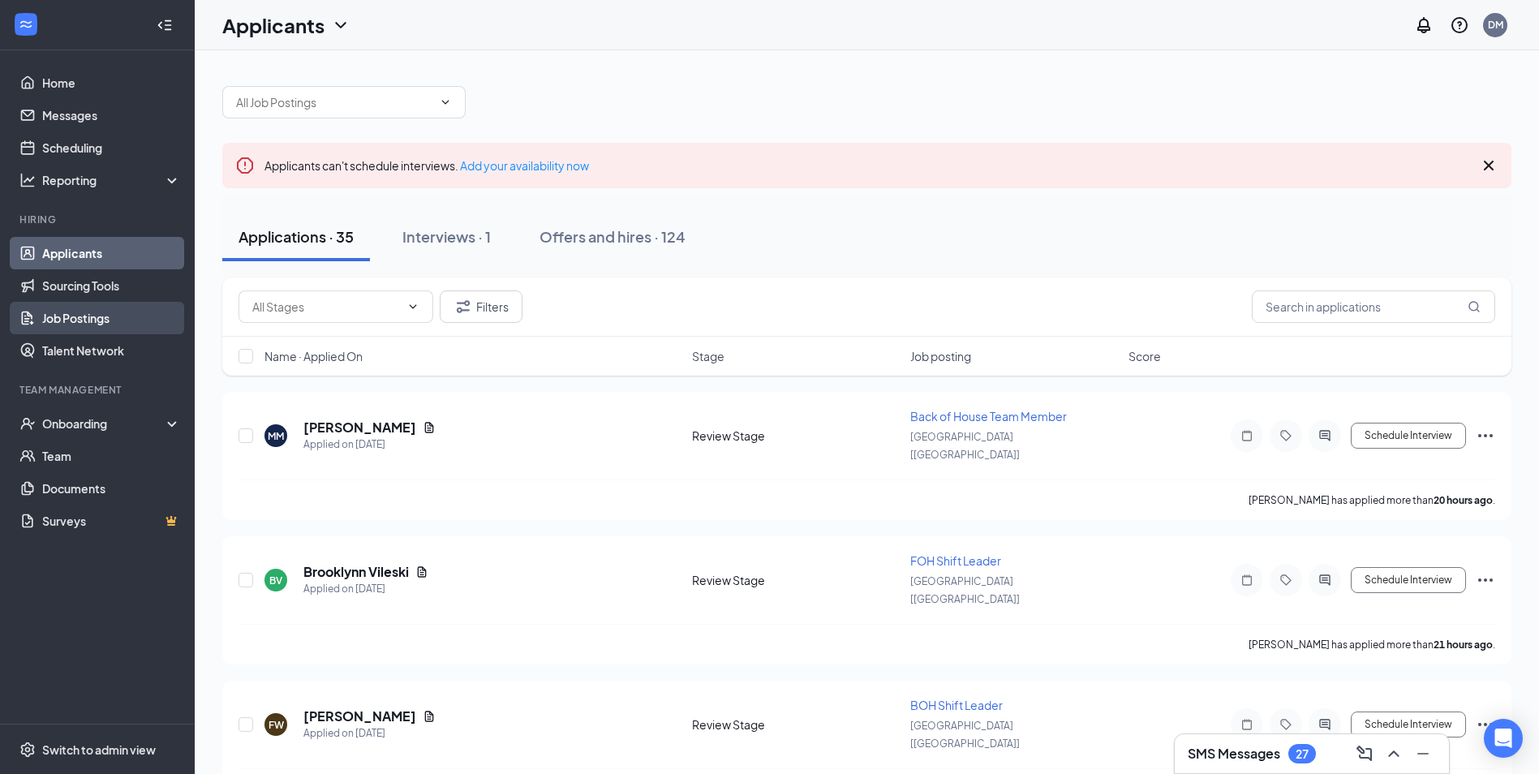
click at [101, 317] on link "Job Postings" at bounding box center [111, 318] width 139 height 32
